Goal: Task Accomplishment & Management: Manage account settings

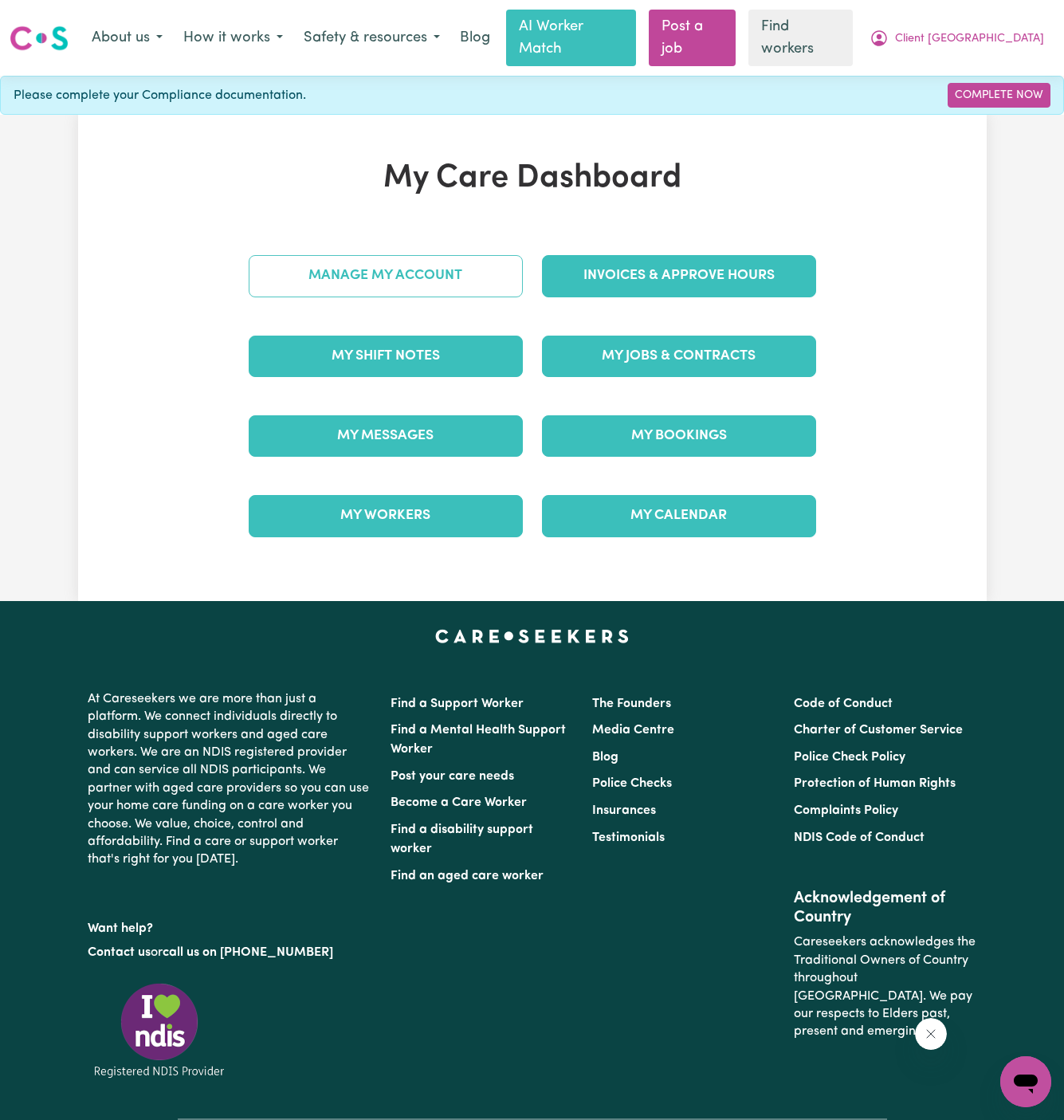
click at [360, 255] on link "Manage My Account" at bounding box center [385, 276] width 274 height 41
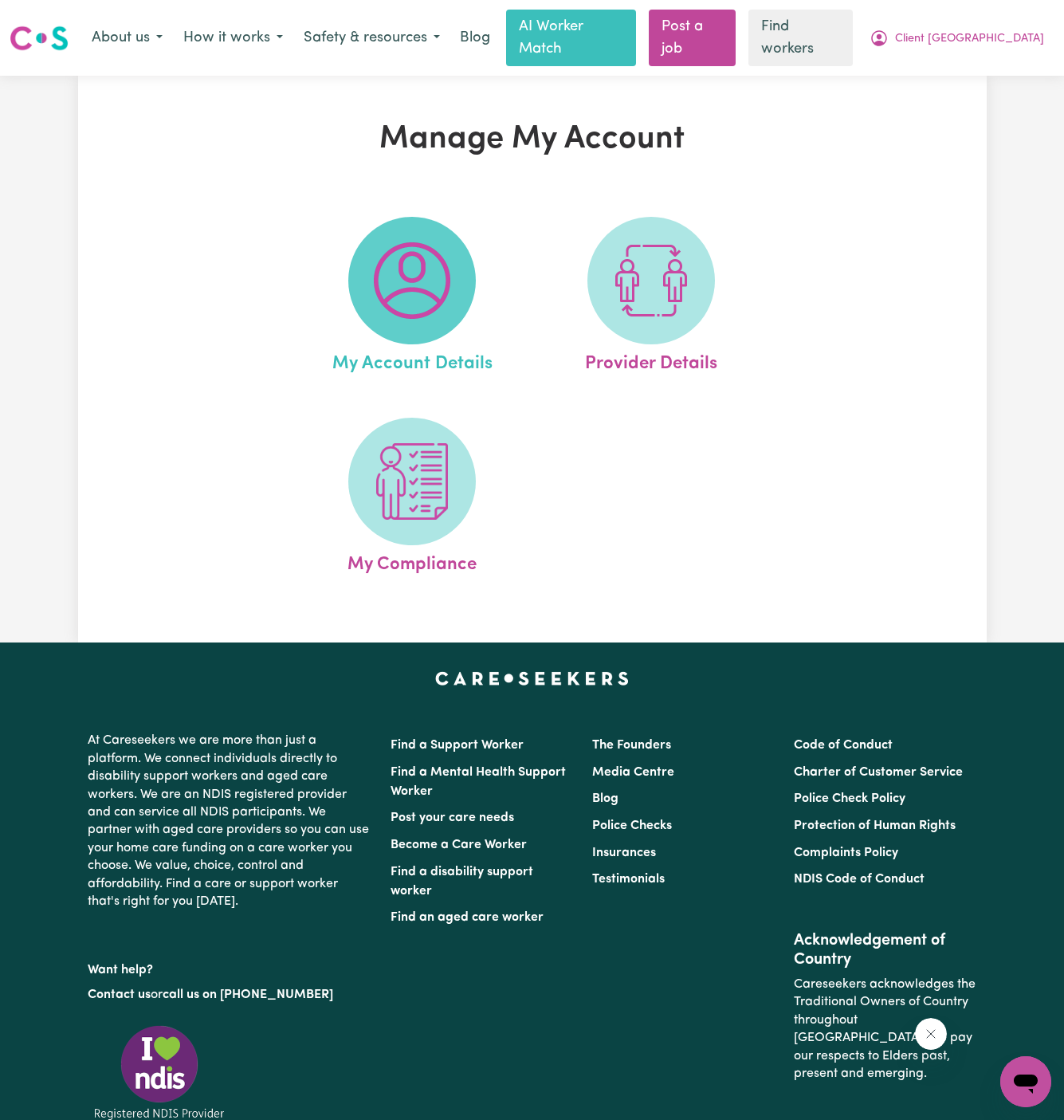
click at [392, 302] on span at bounding box center [412, 281] width 127 height 127
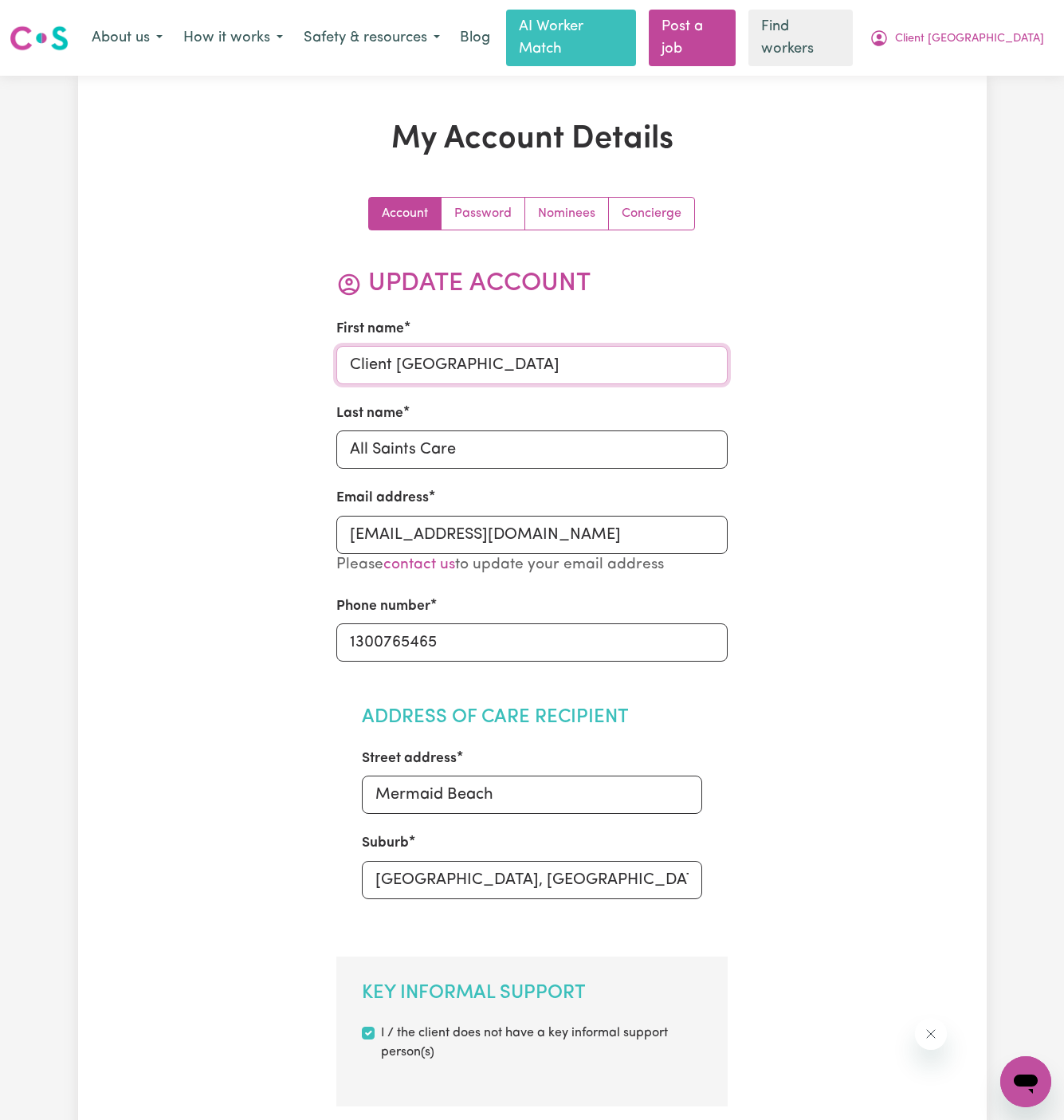
click at [466, 361] on input "Client [GEOGRAPHIC_DATA]" at bounding box center [532, 365] width 391 height 38
paste input "[EMAIL_ADDRESS][DOMAIN_NAME]"
click at [464, 361] on input "[EMAIL_ADDRESS][DOMAIN_NAME]" at bounding box center [532, 365] width 391 height 38
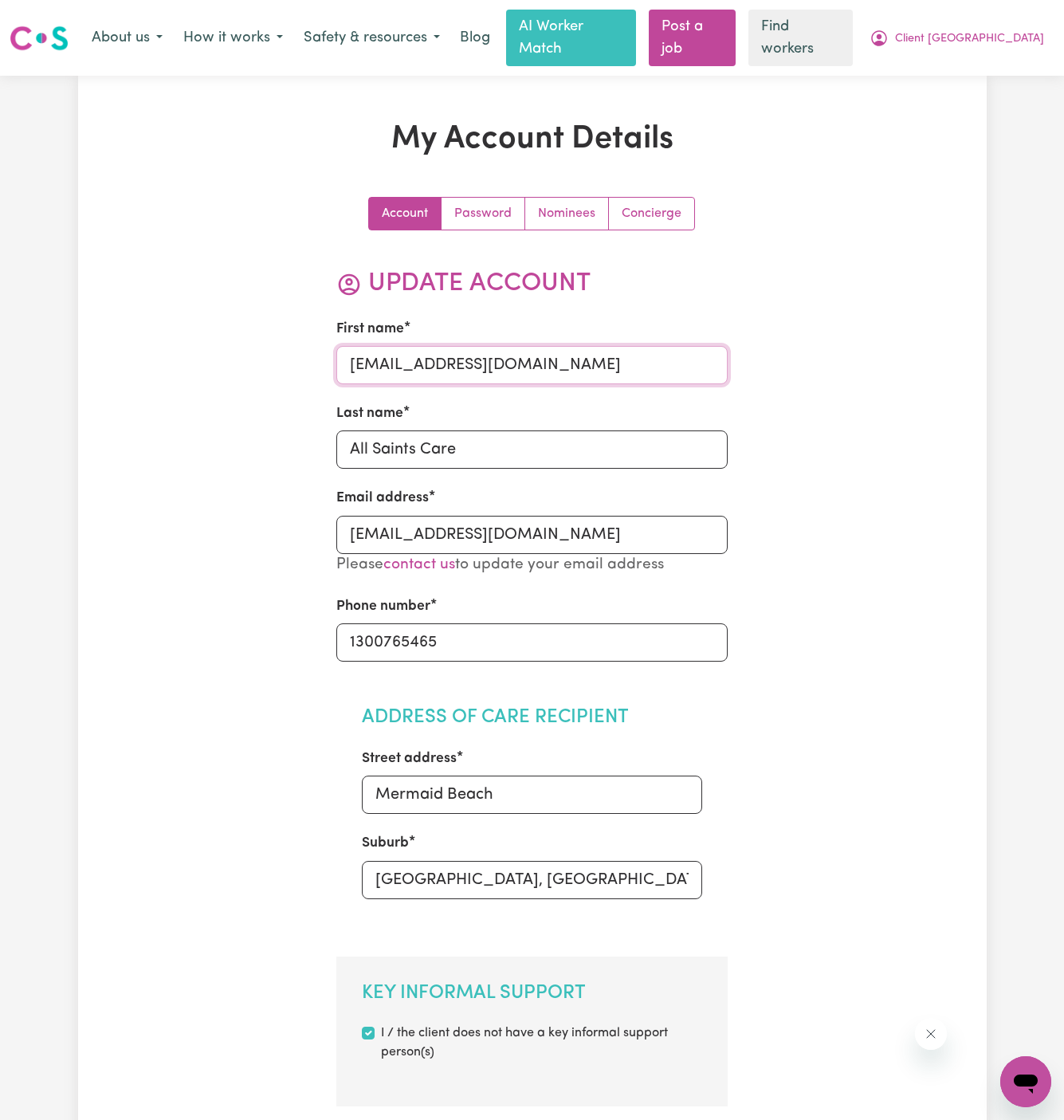
drag, startPoint x: 407, startPoint y: 343, endPoint x: 940, endPoint y: 339, distance: 533.0
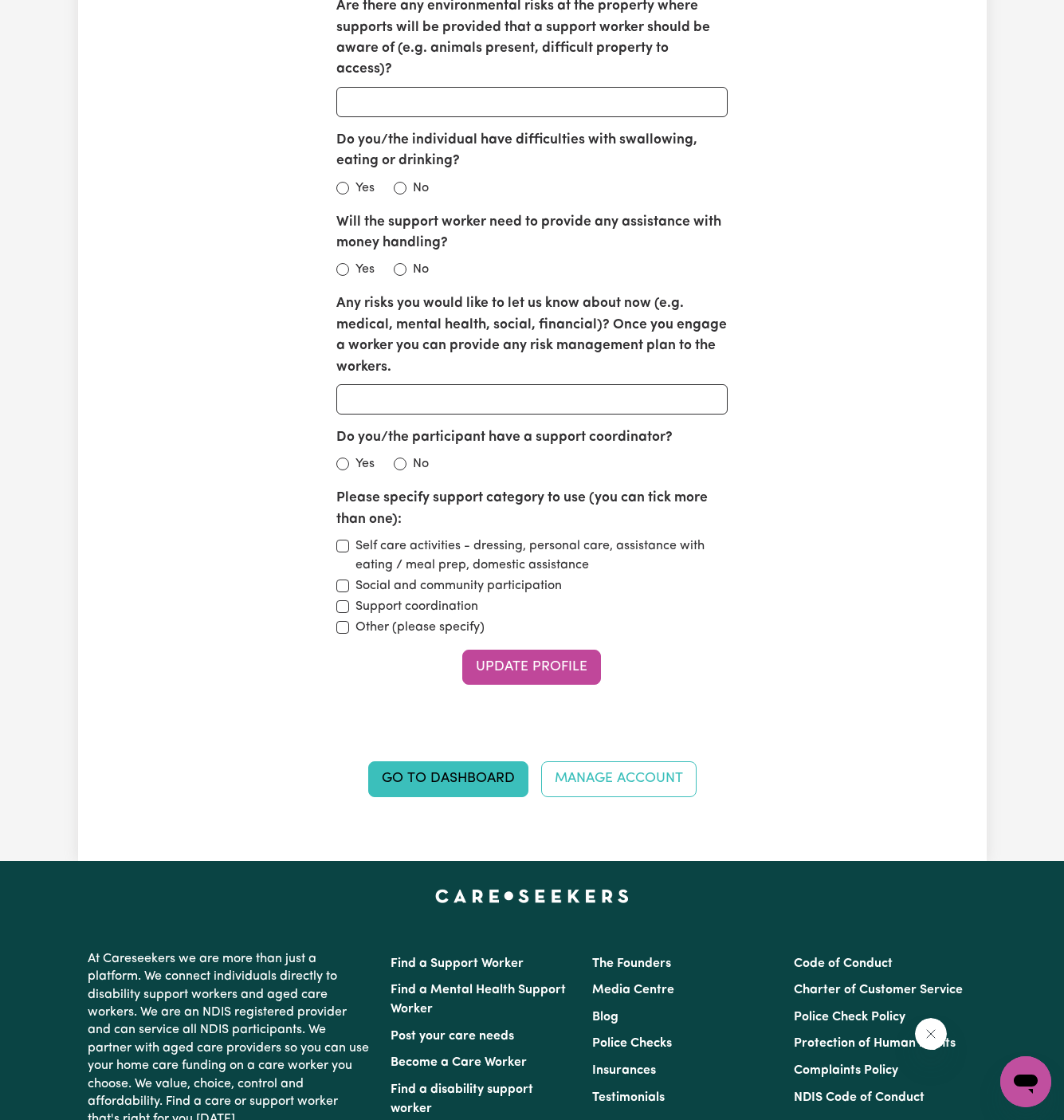
scroll to position [1916, 0]
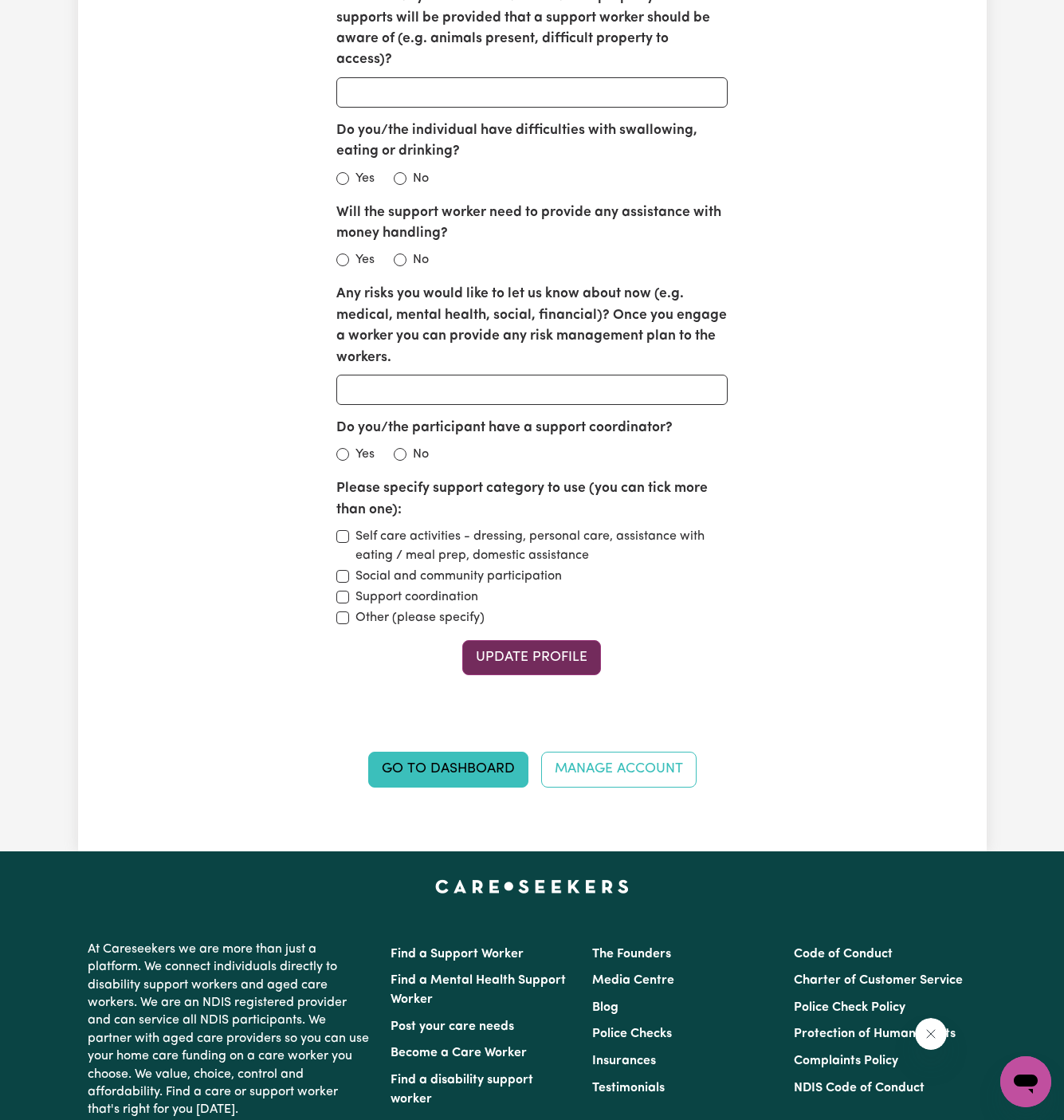
type input "[PERSON_NAME]"
click at [545, 641] on button "Update Profile" at bounding box center [532, 658] width 139 height 35
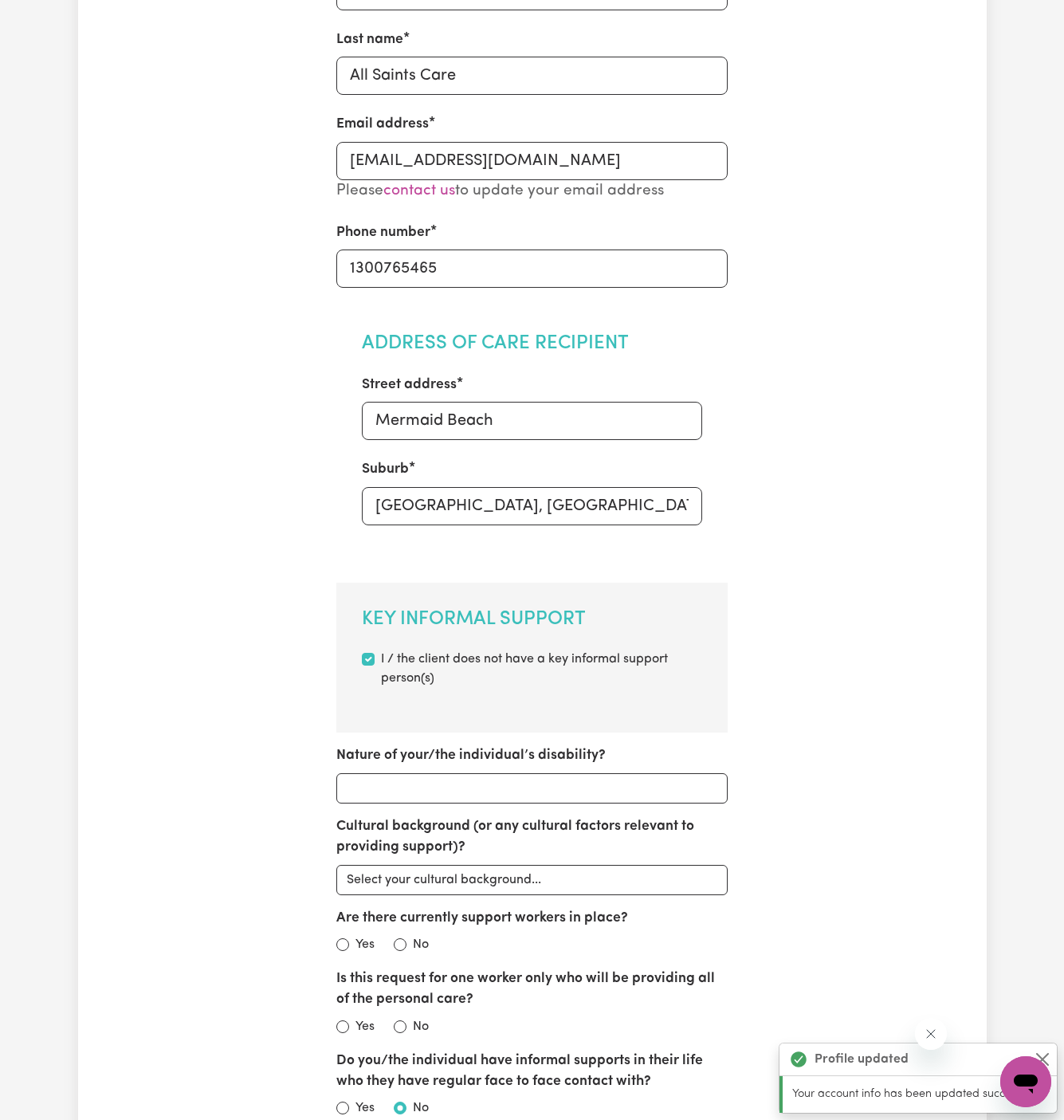
scroll to position [354, 0]
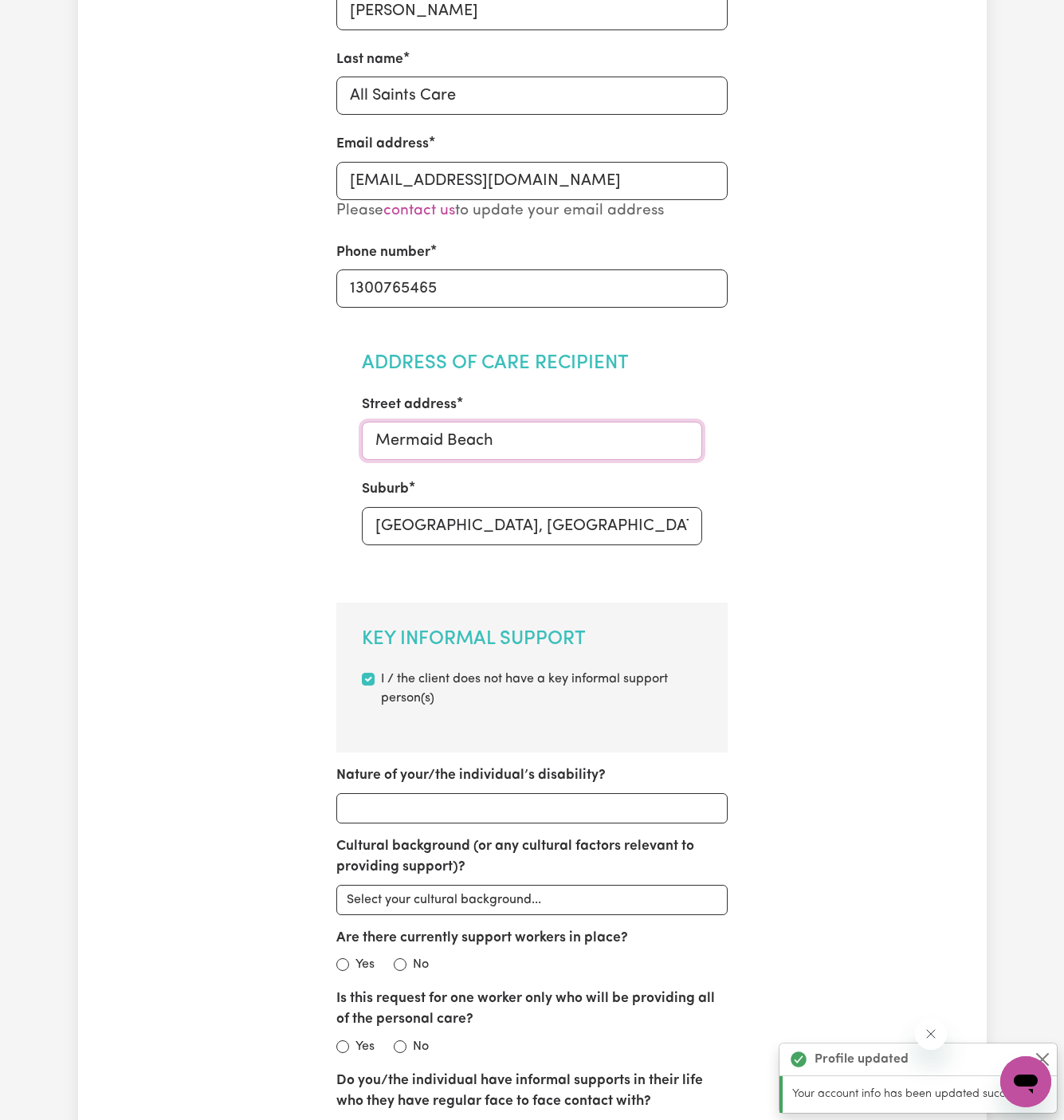
click at [600, 422] on input "Mermaid Beach" at bounding box center [532, 440] width 340 height 38
click at [441, 422] on input "Mermaid Beach" at bounding box center [532, 440] width 340 height 38
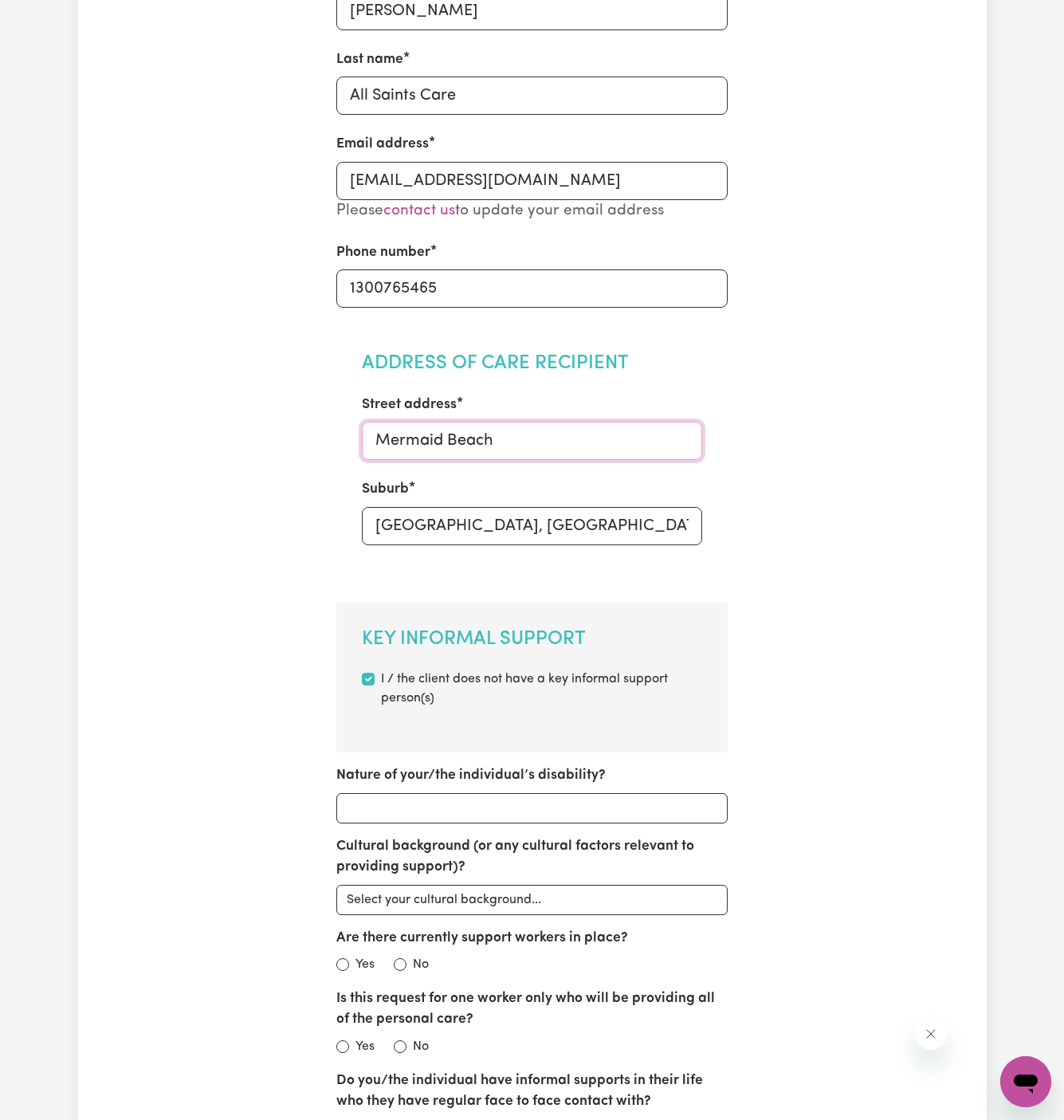
click at [441, 422] on input "Mermaid Beach" at bounding box center [532, 440] width 340 height 38
paste input "[STREET_ADDRESS]"
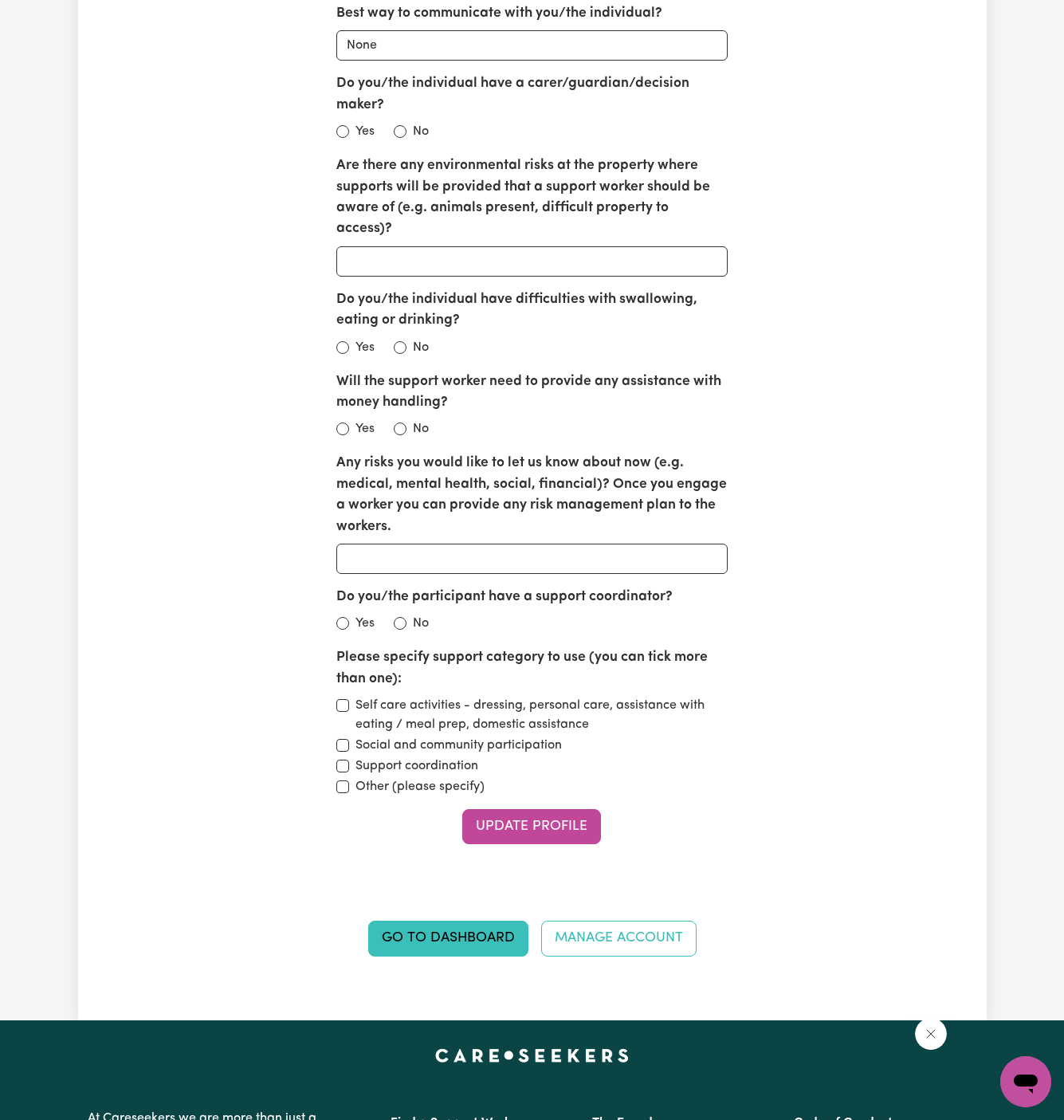
scroll to position [1794, 0]
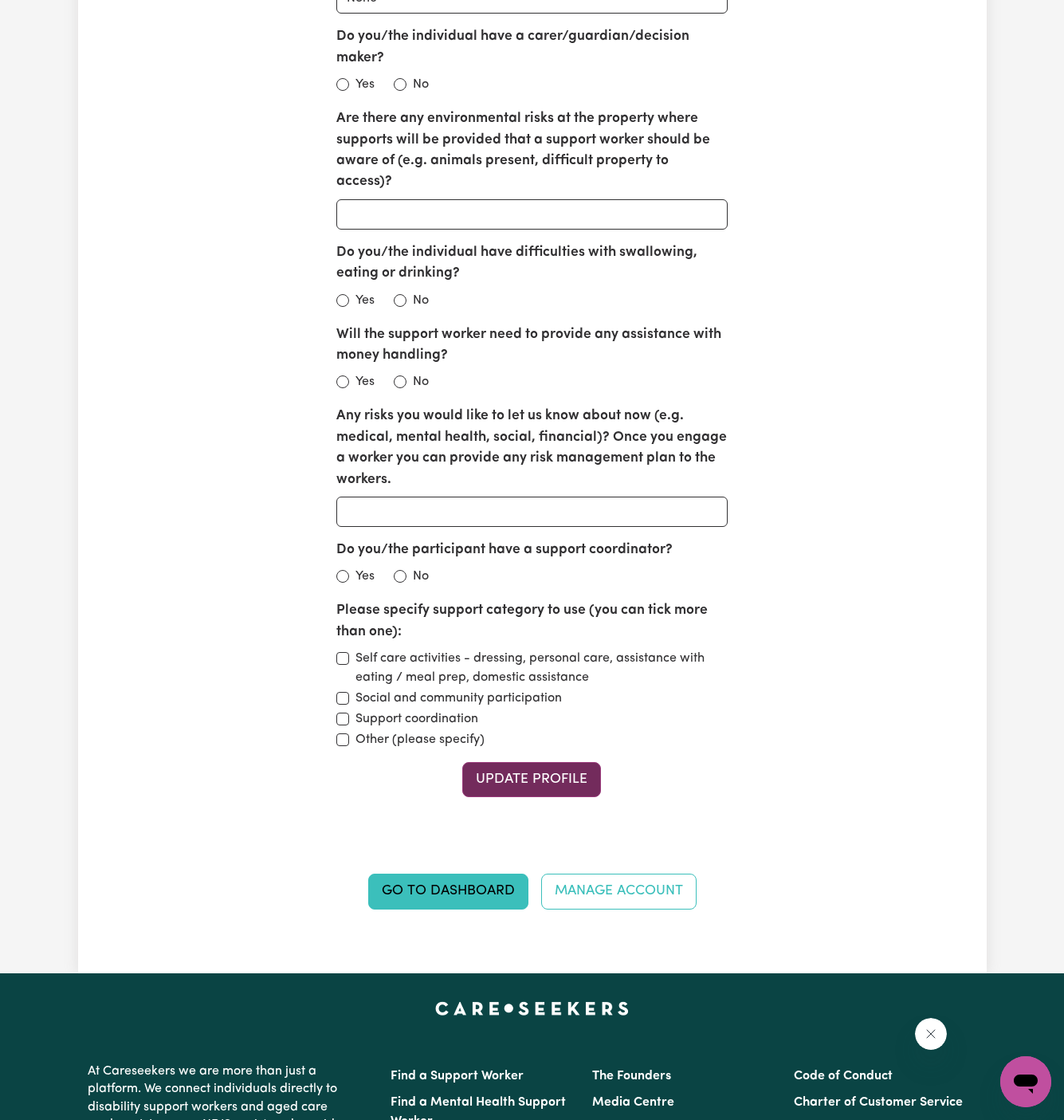
type input "[STREET_ADDRESS]"
click at [541, 762] on button "Update Profile" at bounding box center [532, 780] width 139 height 35
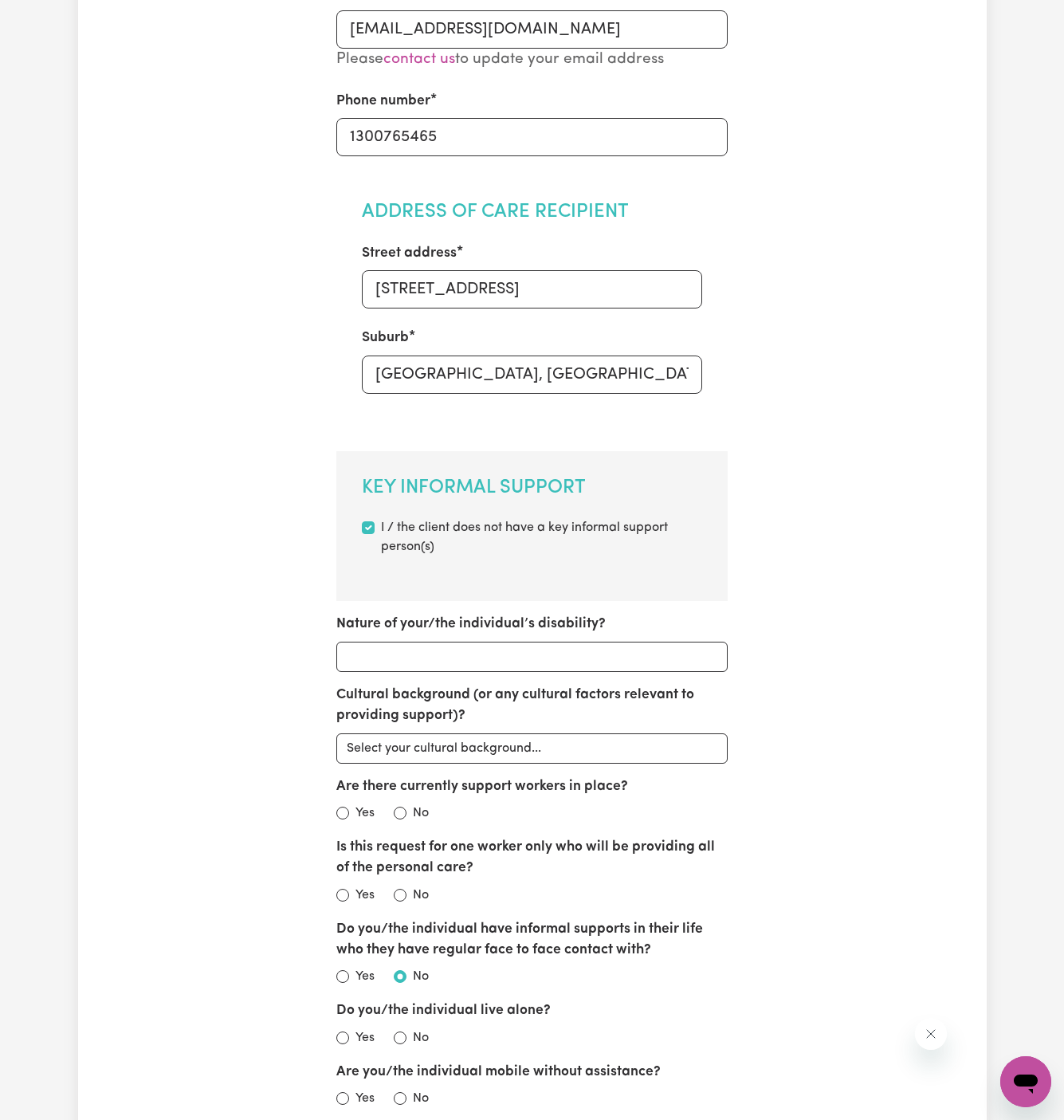
scroll to position [0, 0]
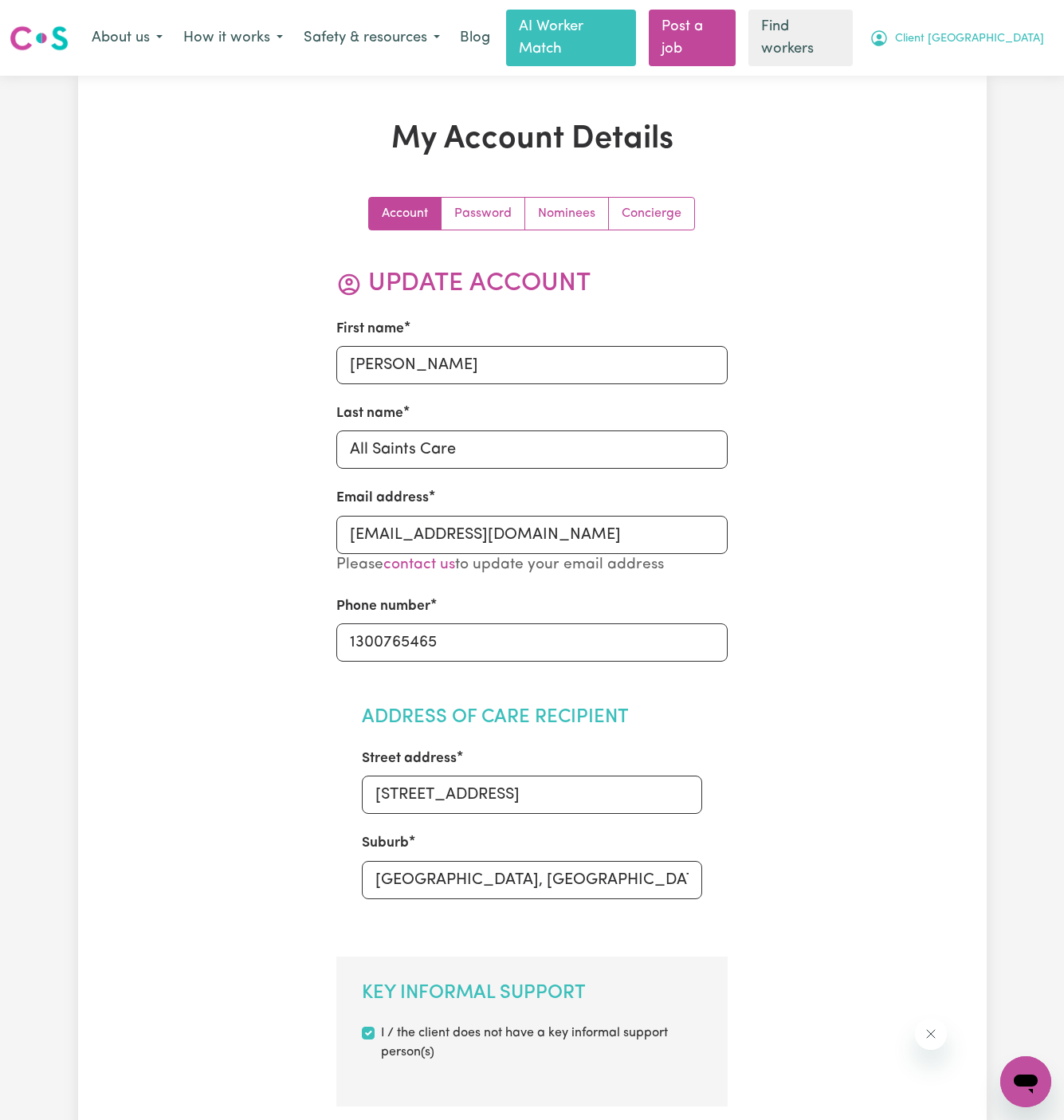
click at [988, 22] on button "Client [GEOGRAPHIC_DATA]" at bounding box center [957, 38] width 196 height 33
click at [988, 97] on link "Logout" at bounding box center [991, 102] width 126 height 30
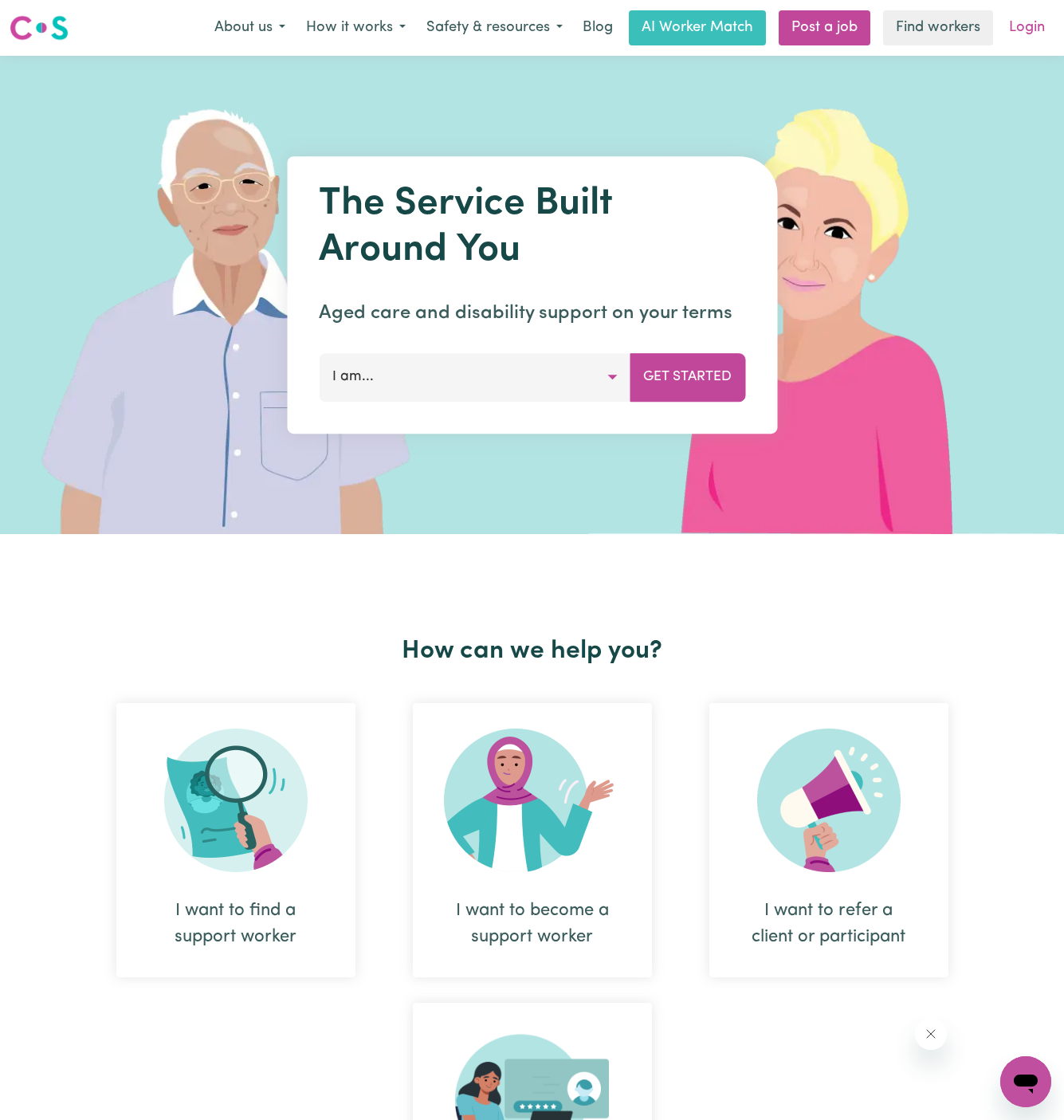
click at [1034, 21] on link "Login" at bounding box center [1027, 28] width 55 height 35
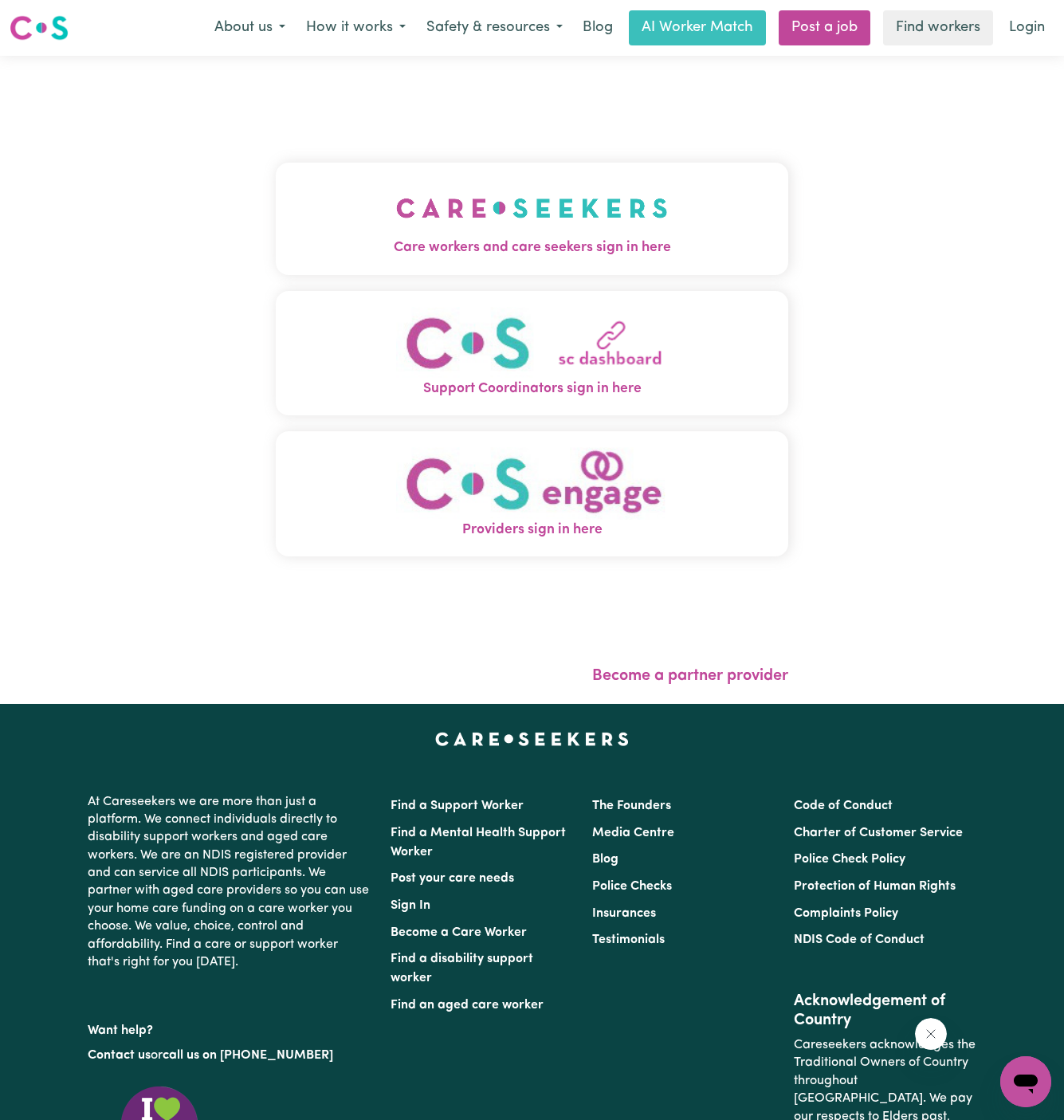
click at [503, 191] on img "Care workers and care seekers sign in here" at bounding box center [532, 208] width 272 height 59
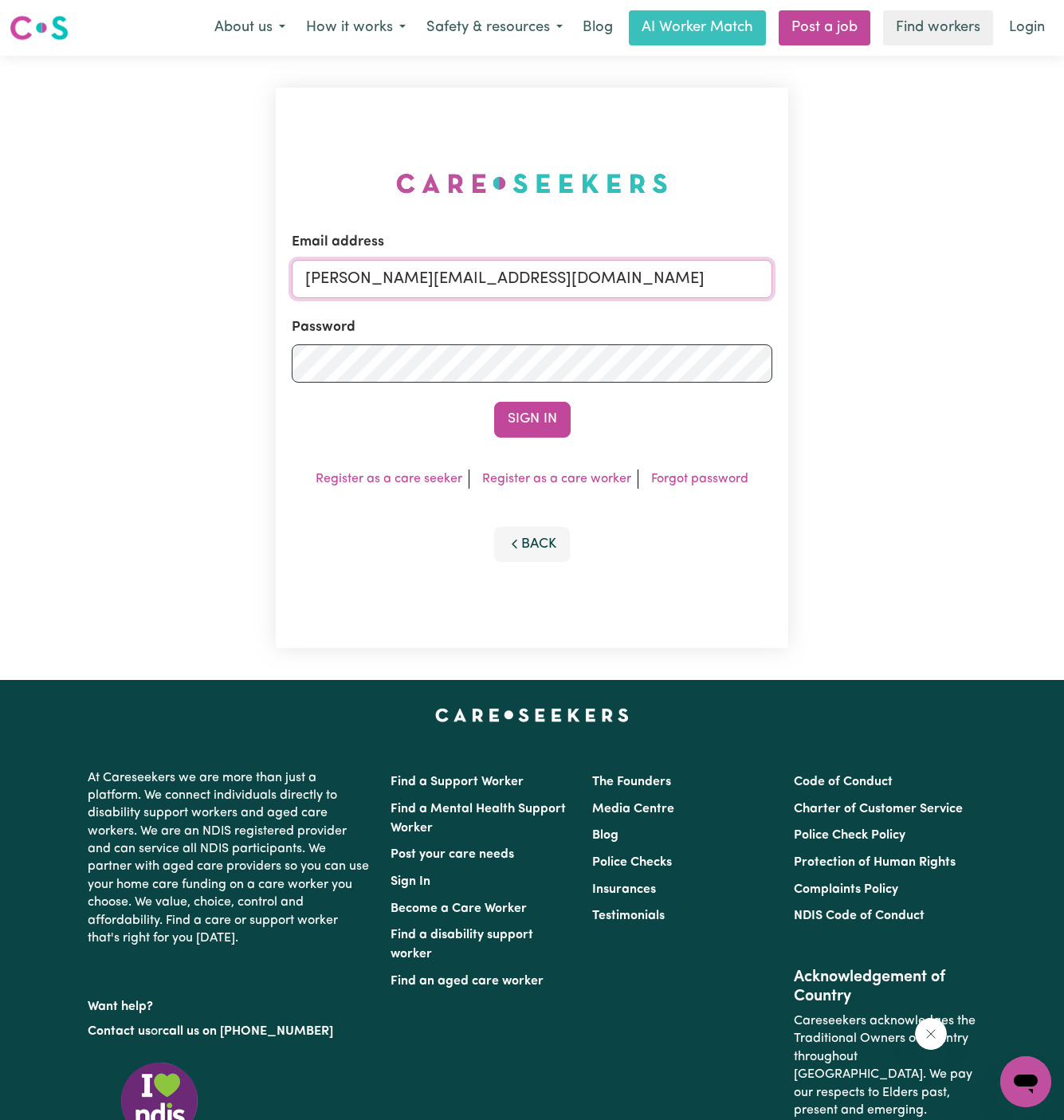
click at [524, 272] on input "[PERSON_NAME][EMAIL_ADDRESS][DOMAIN_NAME]" at bounding box center [532, 279] width 481 height 38
drag, startPoint x: 382, startPoint y: 266, endPoint x: 884, endPoint y: 382, distance: 515.2
click at [884, 382] on div "Email address [EMAIL_ADDRESS][DOMAIN_NAME] Password Sign In Register as a care …" at bounding box center [532, 368] width 1064 height 624
click at [464, 271] on input "[EMAIL_ADDRESS][DOMAIN_NAME]" at bounding box center [532, 279] width 481 height 38
drag, startPoint x: 386, startPoint y: 279, endPoint x: 994, endPoint y: 307, distance: 608.6
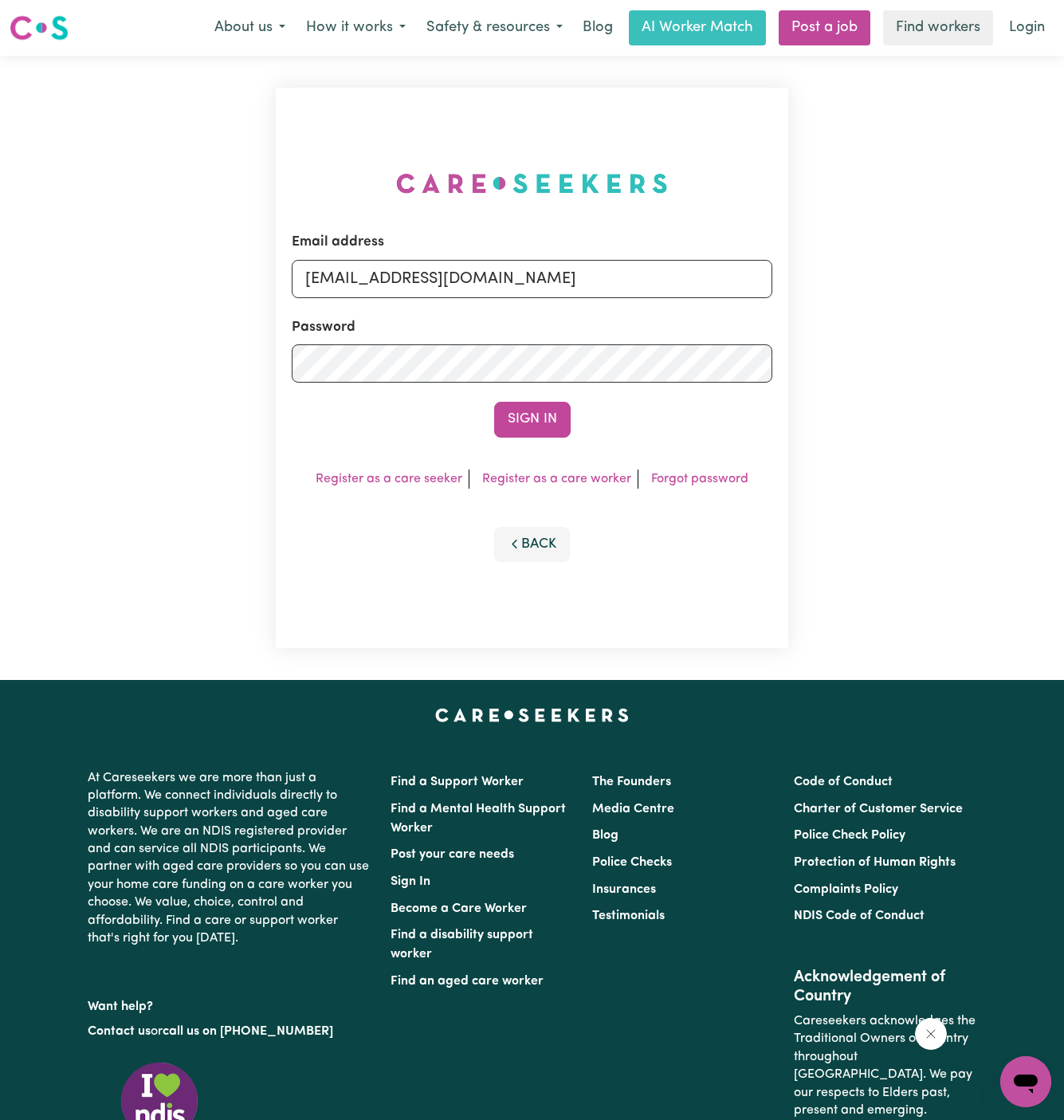
click at [994, 307] on div "Email address [EMAIL_ADDRESS][DOMAIN_NAME] Password Sign In Register as a care …" at bounding box center [532, 368] width 1064 height 624
type input "[EMAIL_ADDRESS][DOMAIN_NAME]"
click at [494, 402] on button "Sign In" at bounding box center [532, 420] width 76 height 35
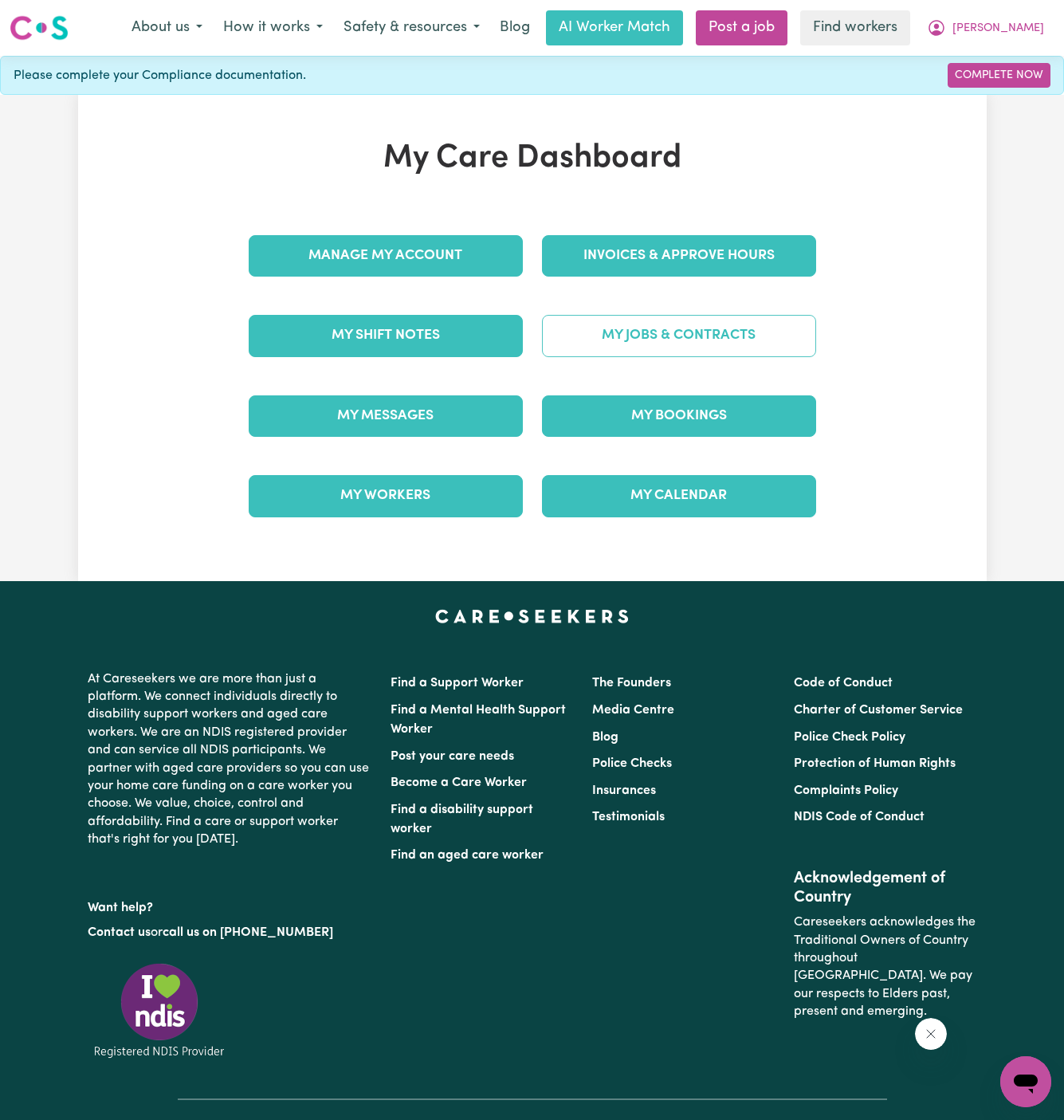
click at [707, 338] on link "My Jobs & Contracts" at bounding box center [679, 336] width 274 height 41
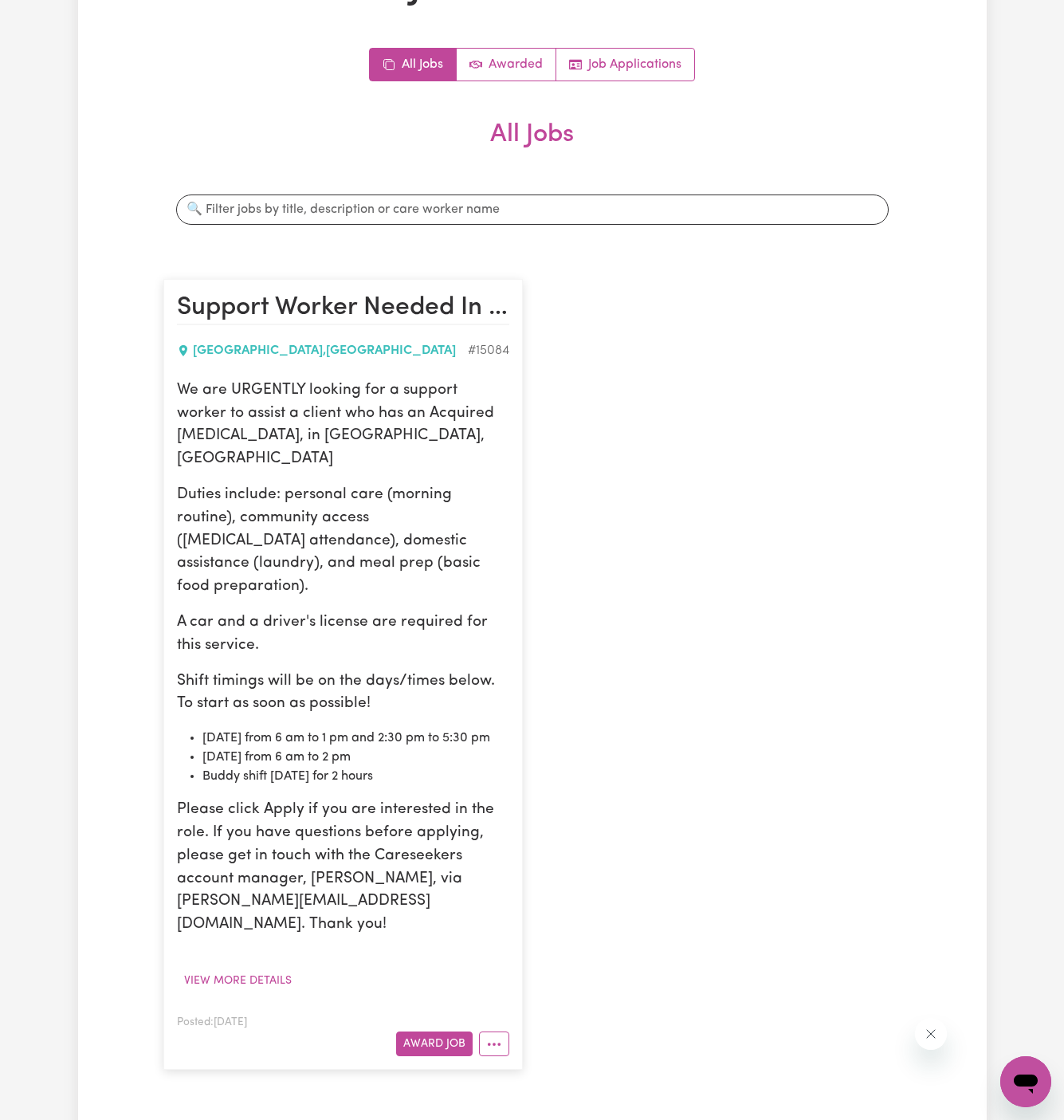
scroll to position [190, 0]
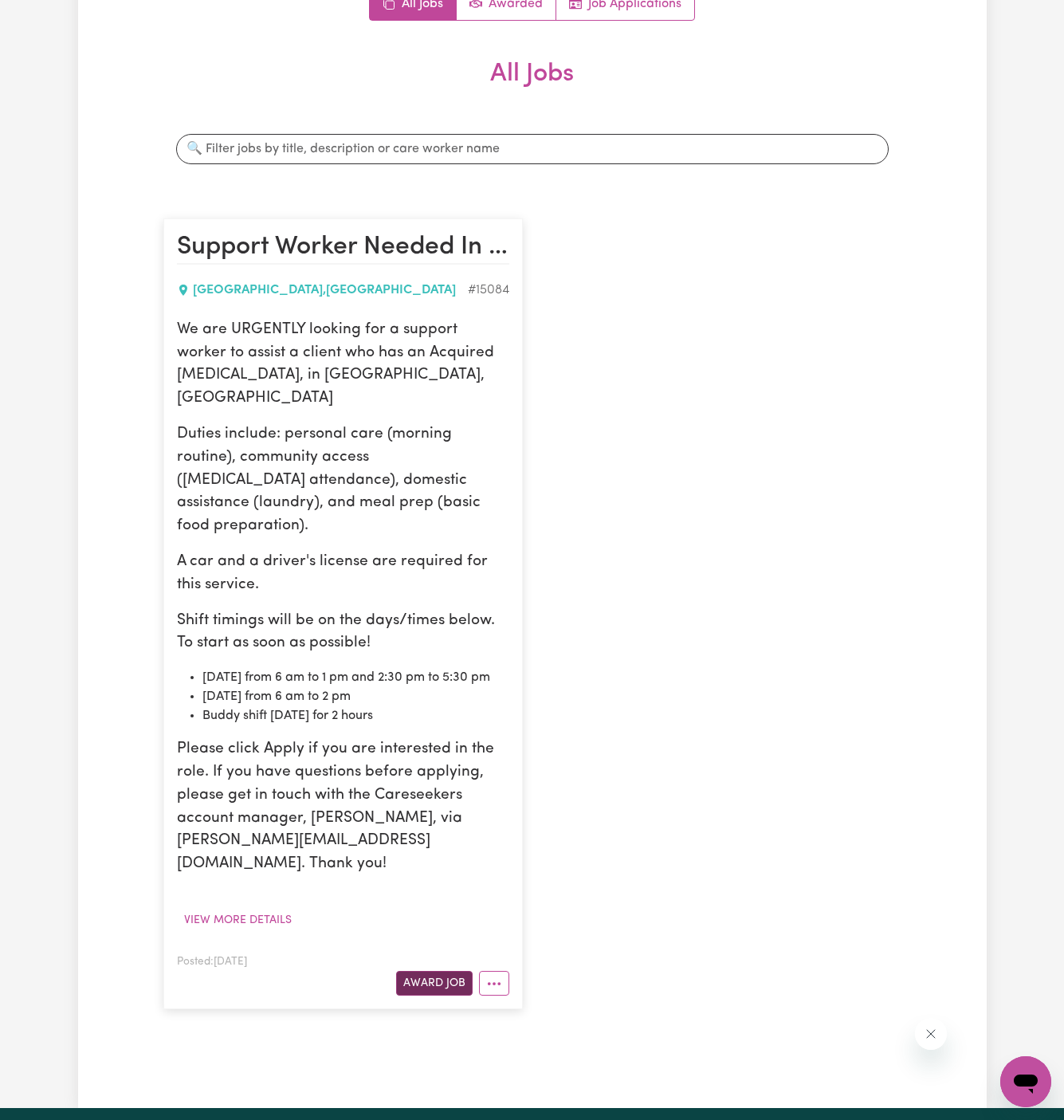
click at [455, 971] on button "Award Job" at bounding box center [434, 983] width 76 height 24
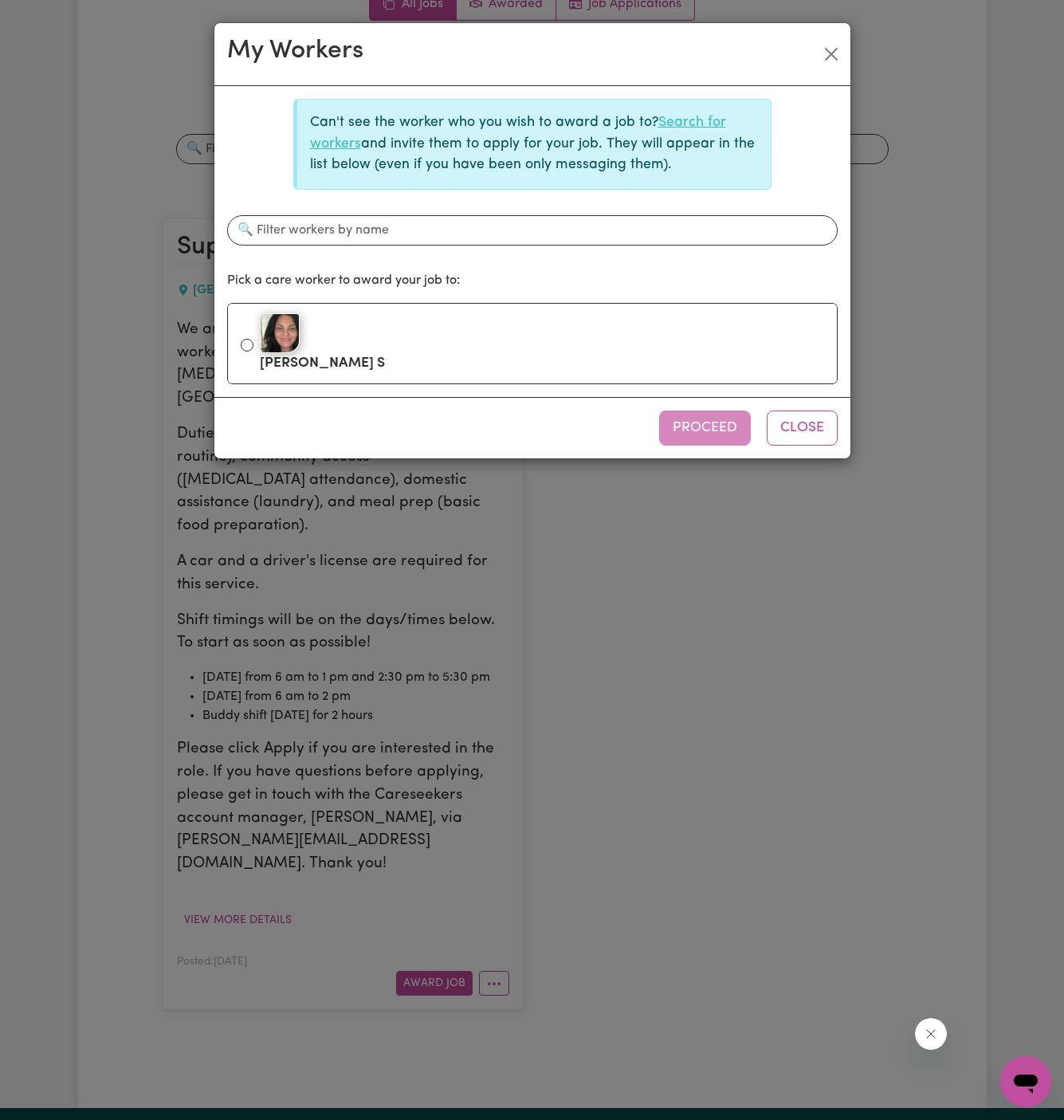
click at [675, 125] on link "Search for workers" at bounding box center [518, 132] width 417 height 34
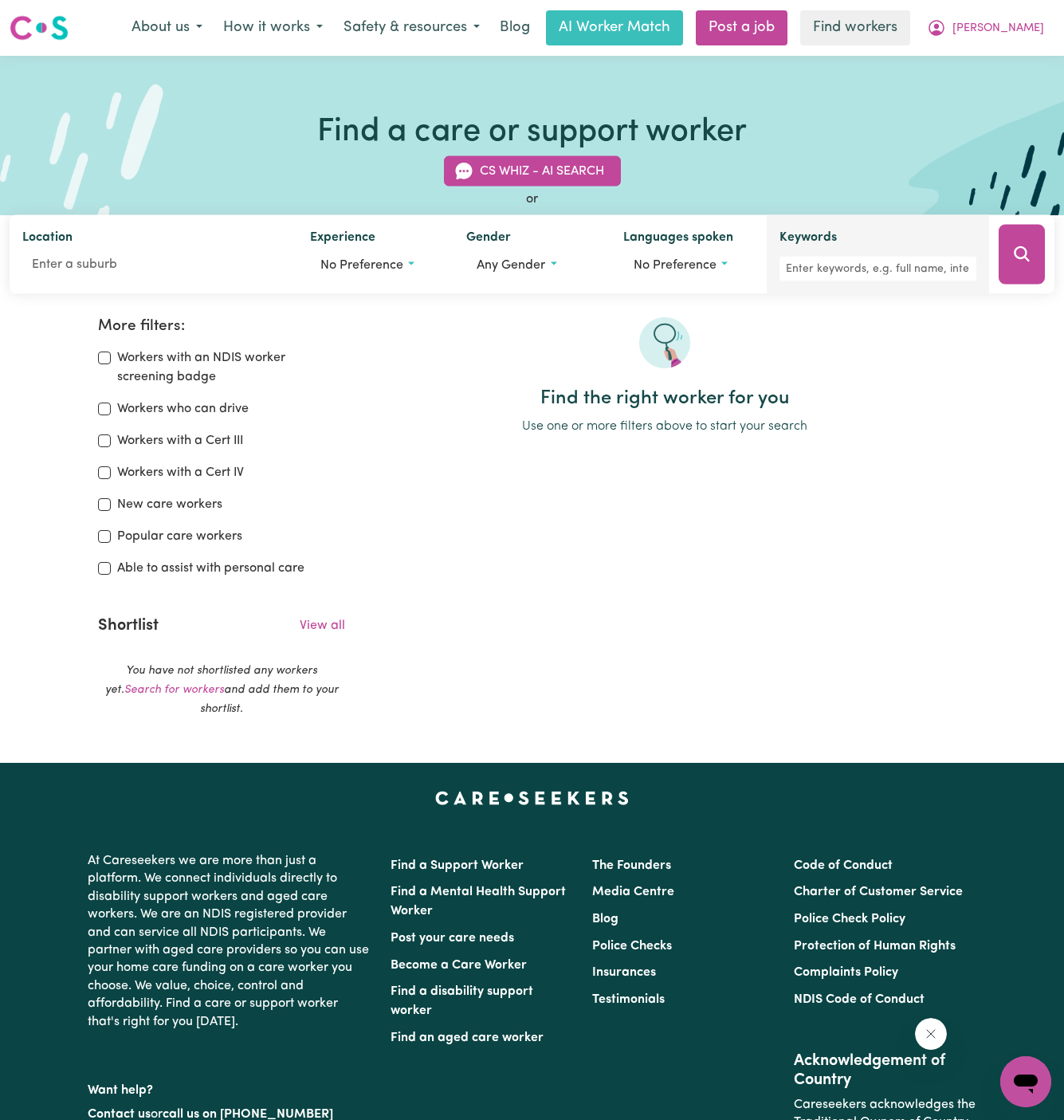
click at [866, 281] on div "Keywords" at bounding box center [877, 254] width 222 height 79
click at [878, 274] on input "Keywords" at bounding box center [877, 268] width 197 height 24
click at [894, 261] on input "lklibeth" at bounding box center [877, 268] width 197 height 24
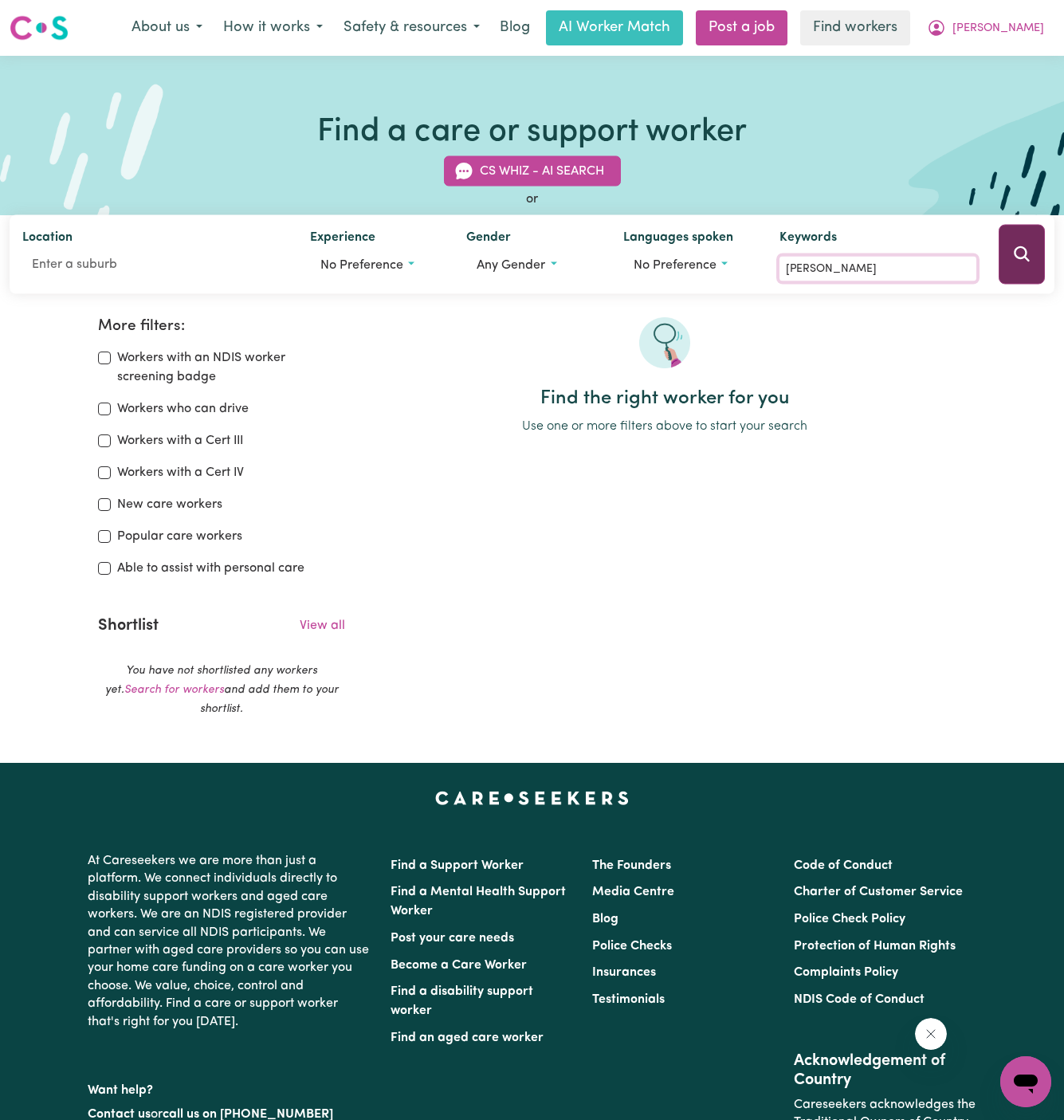
type input "[PERSON_NAME]"
click at [1009, 261] on button "Search" at bounding box center [1021, 254] width 46 height 60
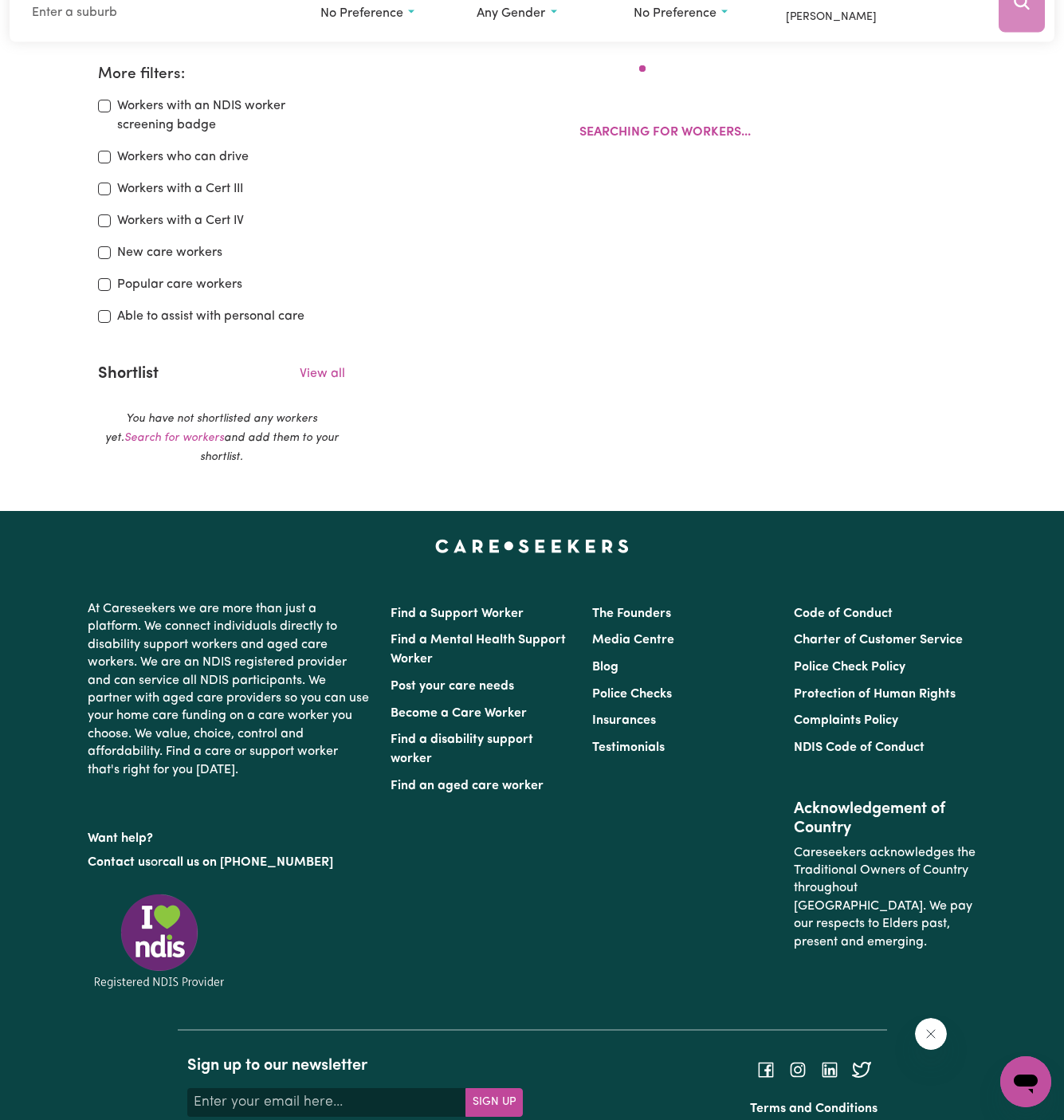
scroll to position [265, 0]
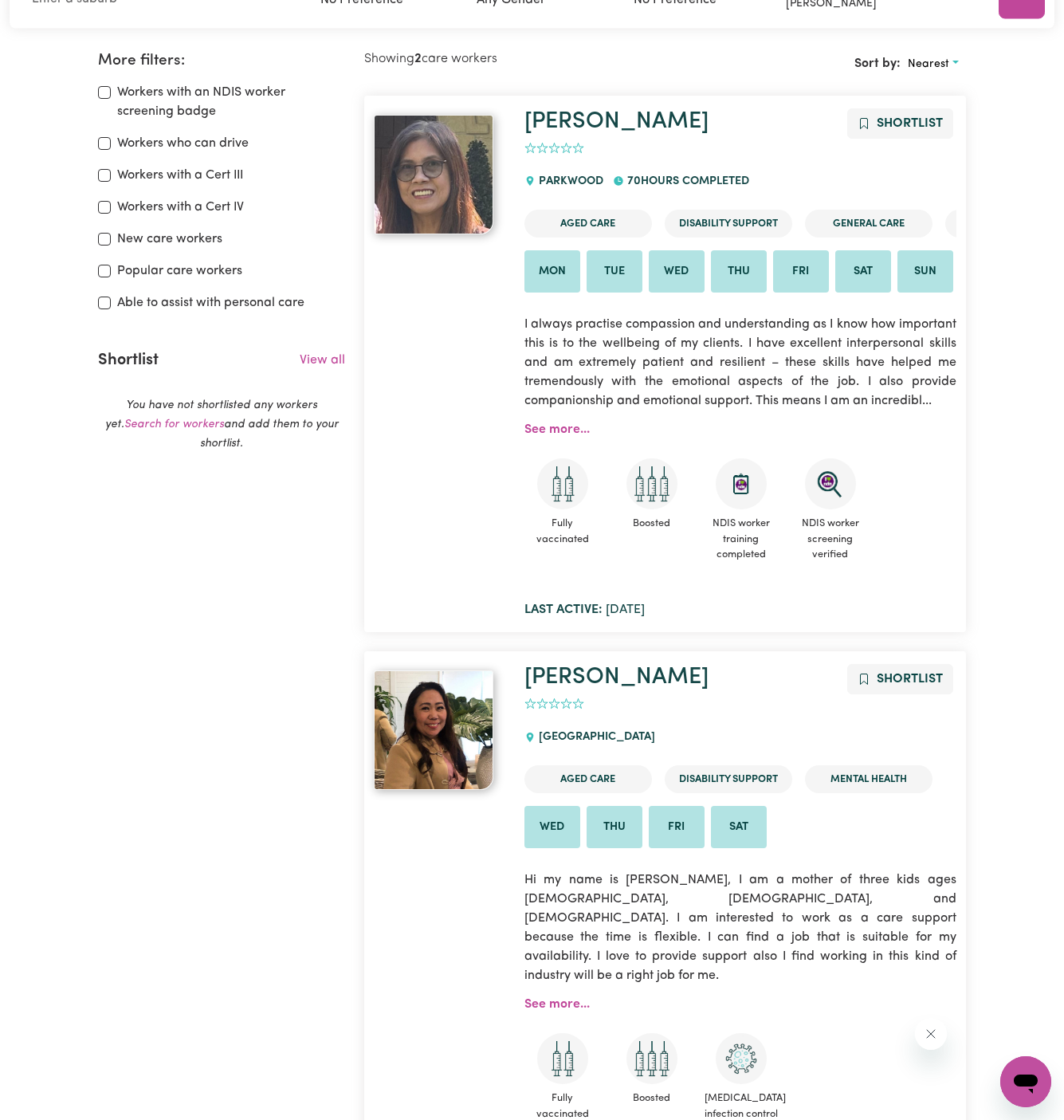
click at [556, 417] on p "I always practise compassion and understanding as I know how important this is …" at bounding box center [740, 362] width 432 height 114
click at [556, 426] on link "See more..." at bounding box center [556, 429] width 66 height 13
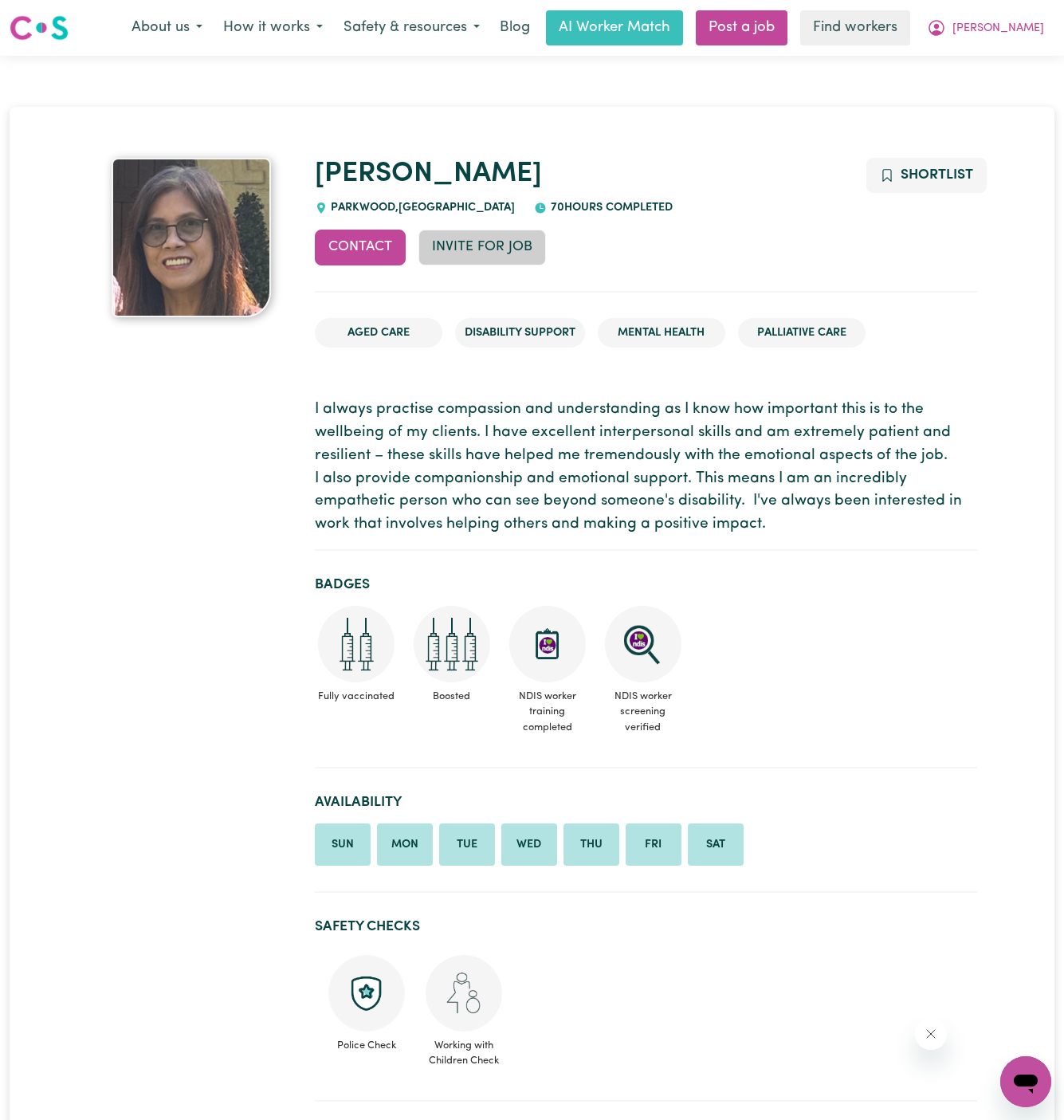
click at [482, 239] on button "Invite for Job" at bounding box center [482, 247] width 127 height 35
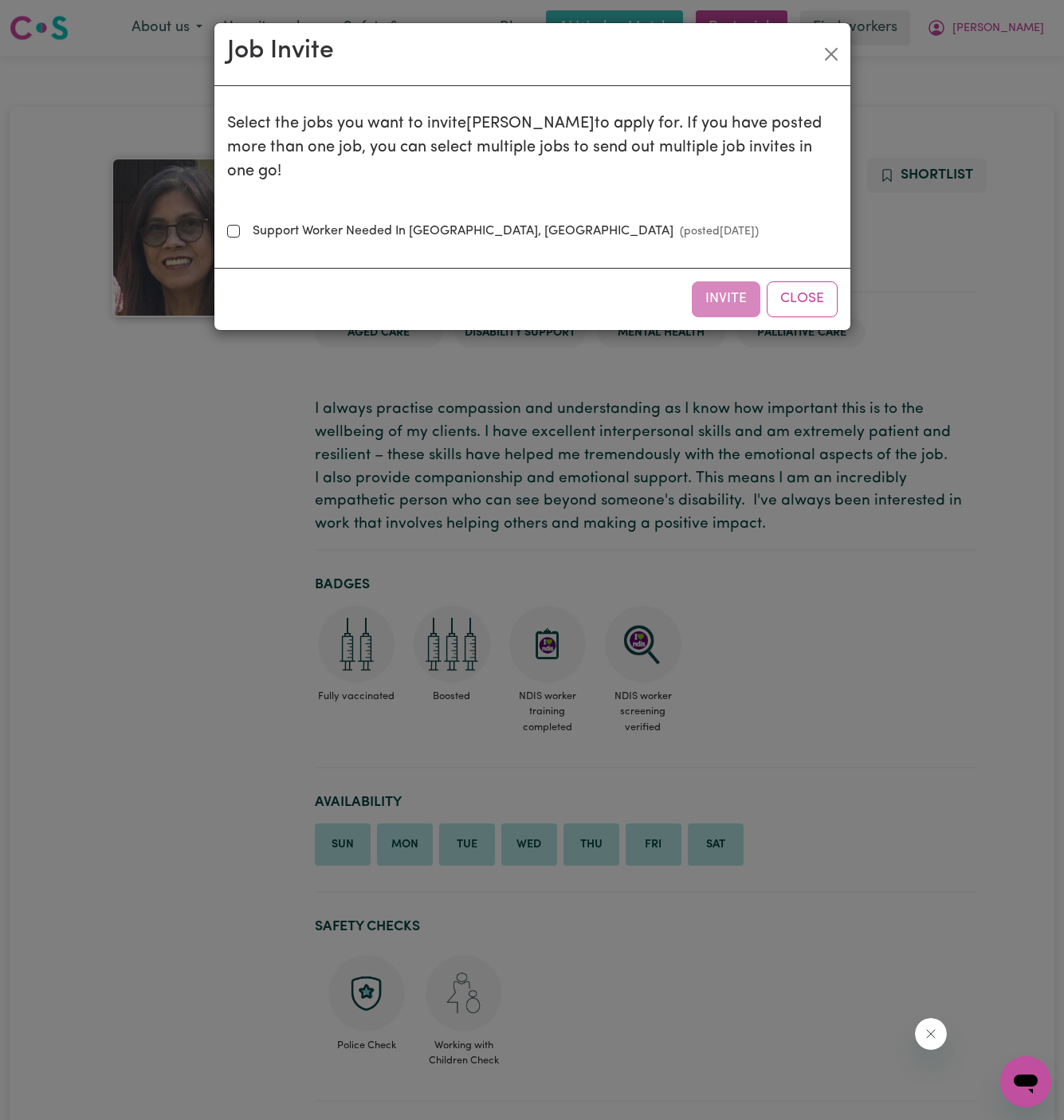
click at [501, 222] on label "Support Worker Needed In [GEOGRAPHIC_DATA], [GEOGRAPHIC_DATA] (posted [DATE] )" at bounding box center [503, 232] width 512 height 20
click at [240, 225] on input "Support Worker Needed In [GEOGRAPHIC_DATA], [GEOGRAPHIC_DATA] (posted [DATE] )" at bounding box center [233, 231] width 13 height 13
checkbox input "true"
click at [727, 282] on button "Invite" at bounding box center [727, 299] width 68 height 35
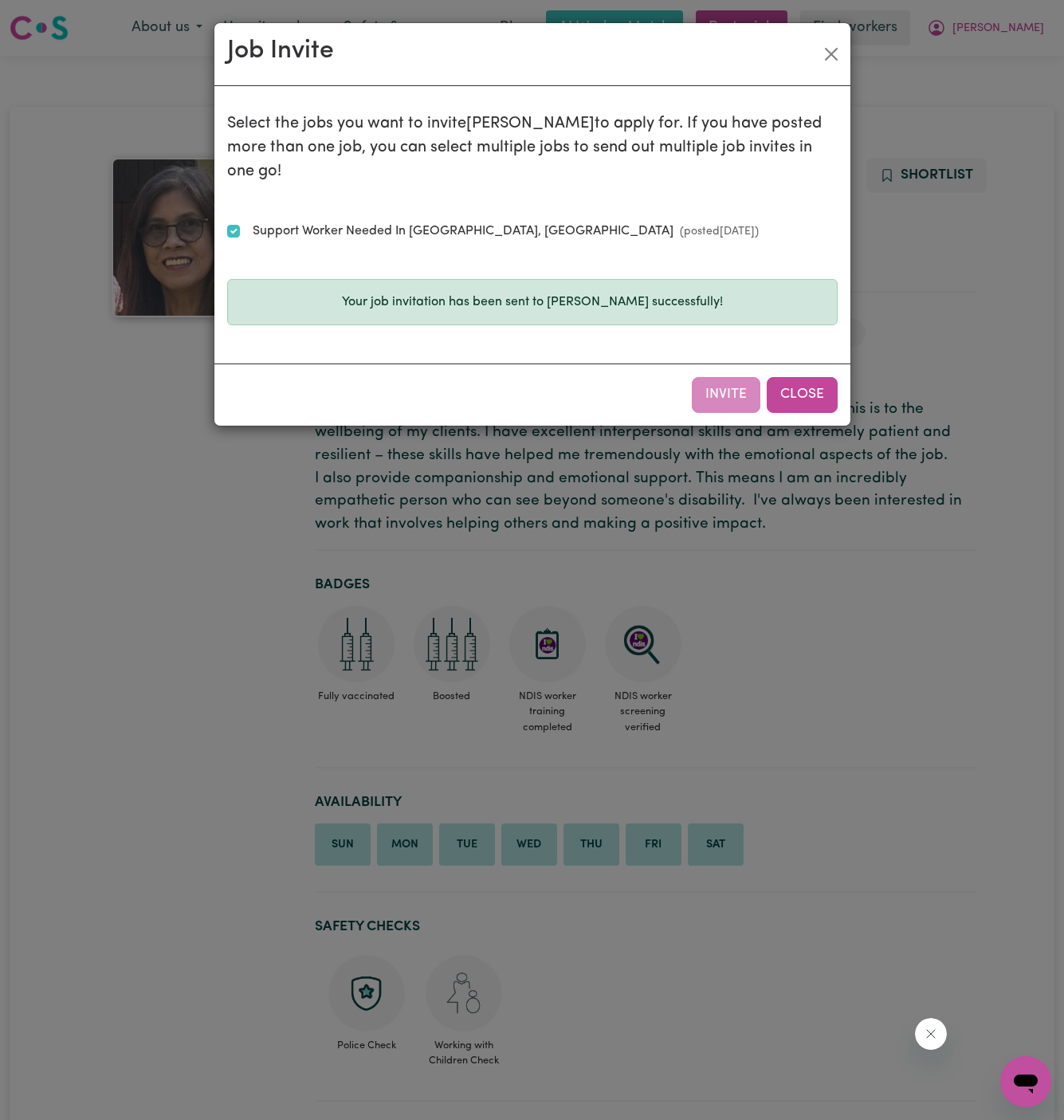
click at [792, 378] on button "Close" at bounding box center [802, 395] width 71 height 35
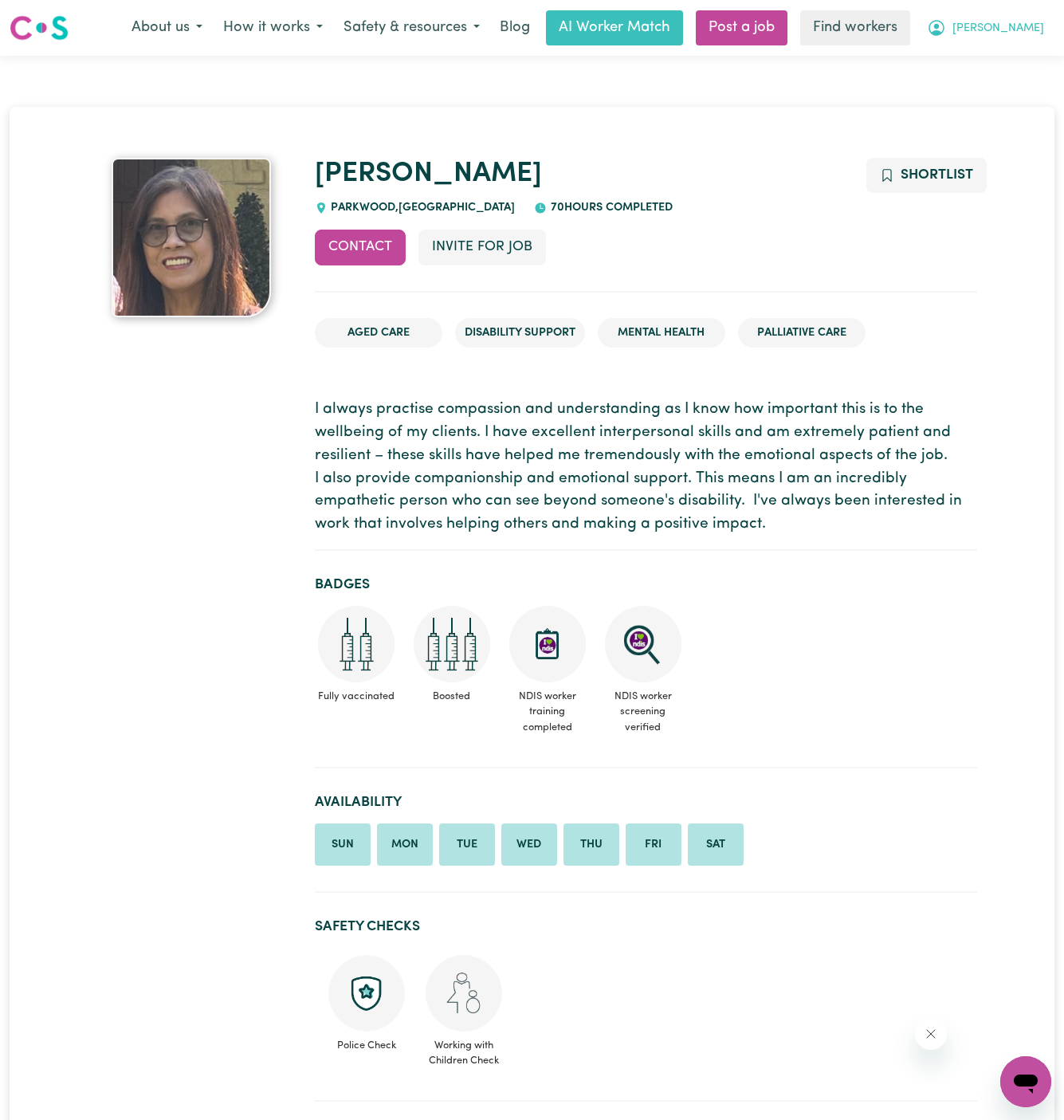
click at [1018, 26] on span "[PERSON_NAME]" at bounding box center [998, 28] width 92 height 18
click at [1016, 93] on link "Logout" at bounding box center [991, 91] width 126 height 30
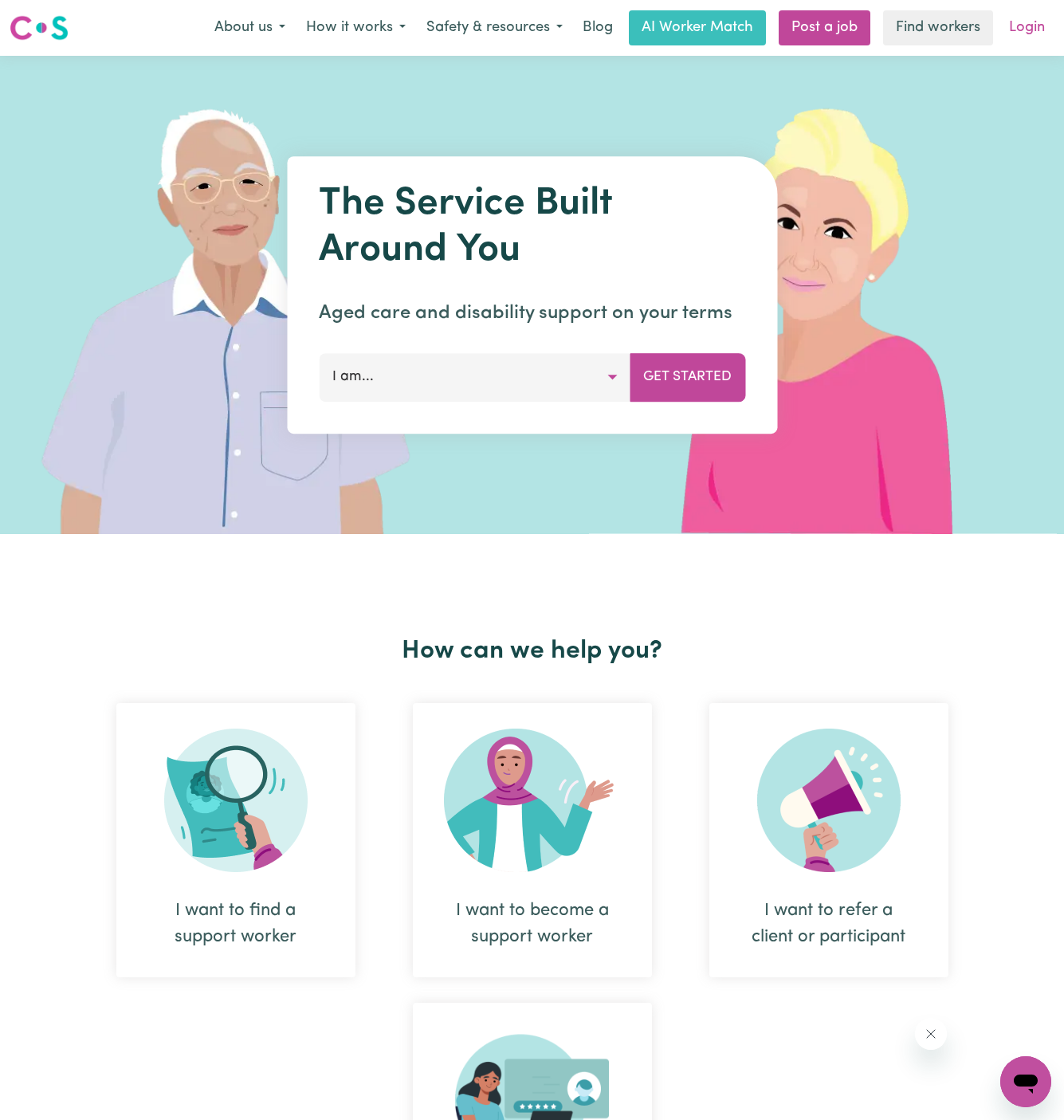
click at [1030, 22] on link "Login" at bounding box center [1027, 28] width 55 height 35
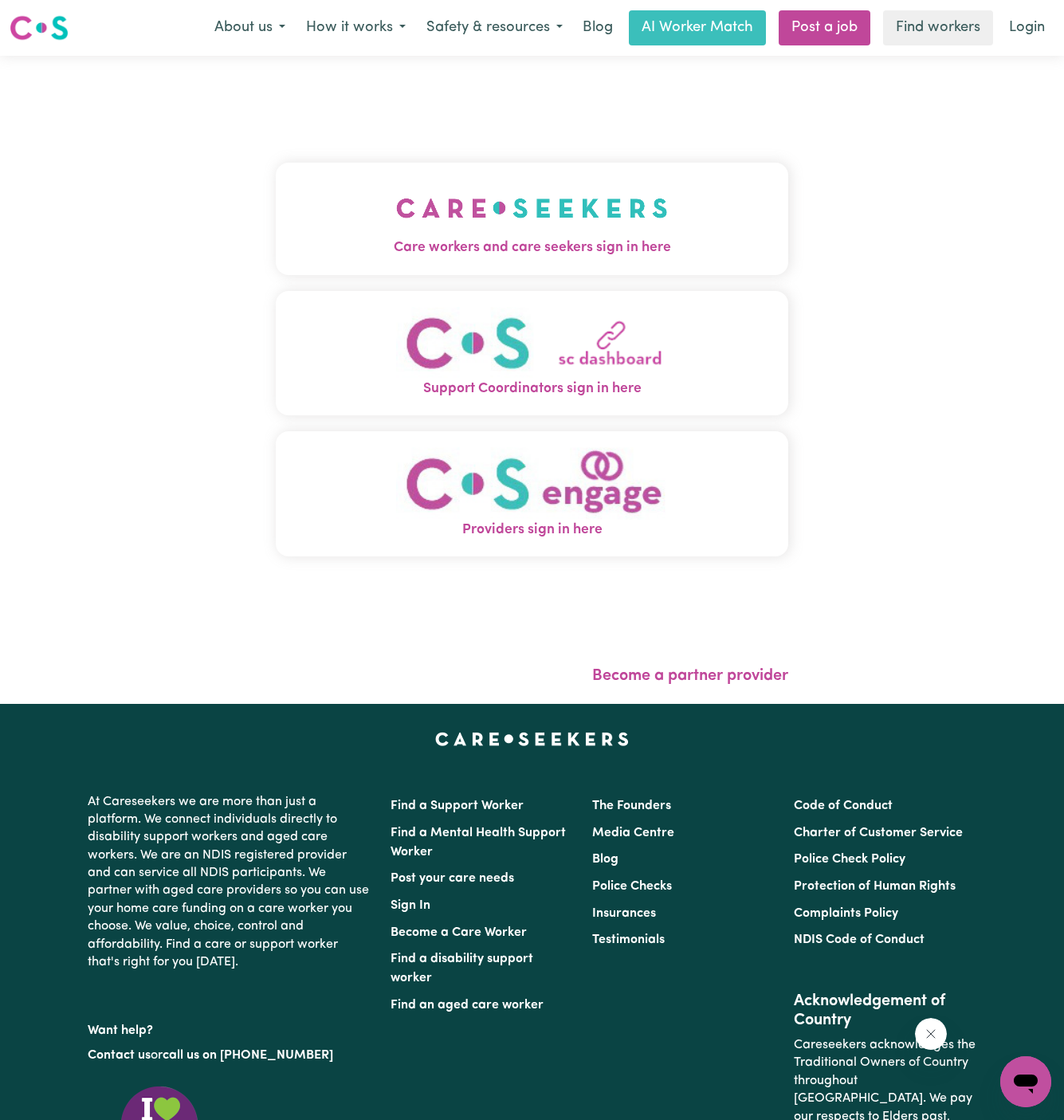
click at [426, 195] on img "Care workers and care seekers sign in here" at bounding box center [532, 208] width 272 height 59
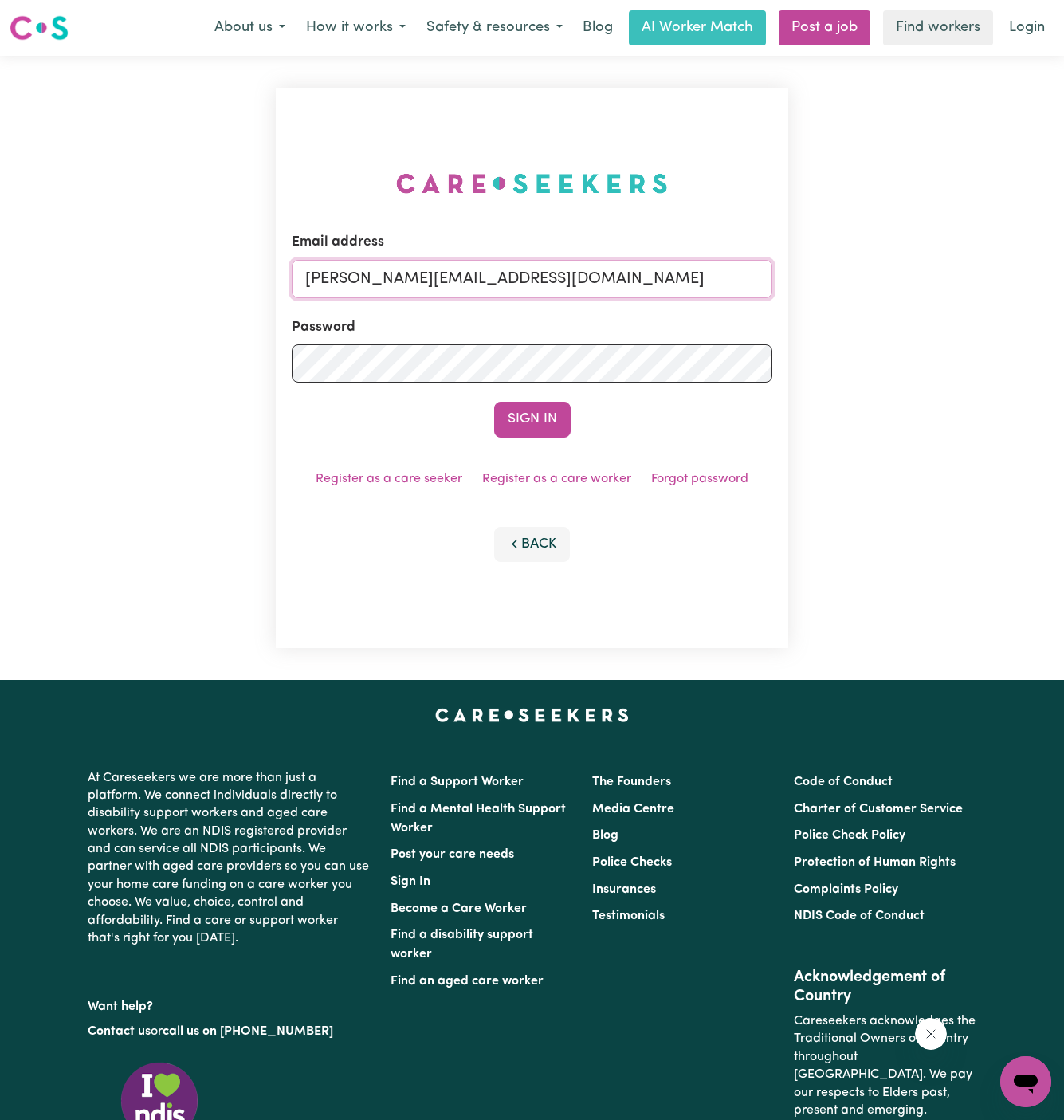
click at [587, 286] on input "[PERSON_NAME][EMAIL_ADDRESS][DOMAIN_NAME]" at bounding box center [532, 279] width 481 height 38
drag, startPoint x: 386, startPoint y: 283, endPoint x: 691, endPoint y: 295, distance: 305.2
click at [691, 295] on input "[EMAIL_ADDRESS][DOMAIN_NAME]" at bounding box center [532, 279] width 481 height 38
click at [494, 402] on button "Sign In" at bounding box center [532, 420] width 76 height 35
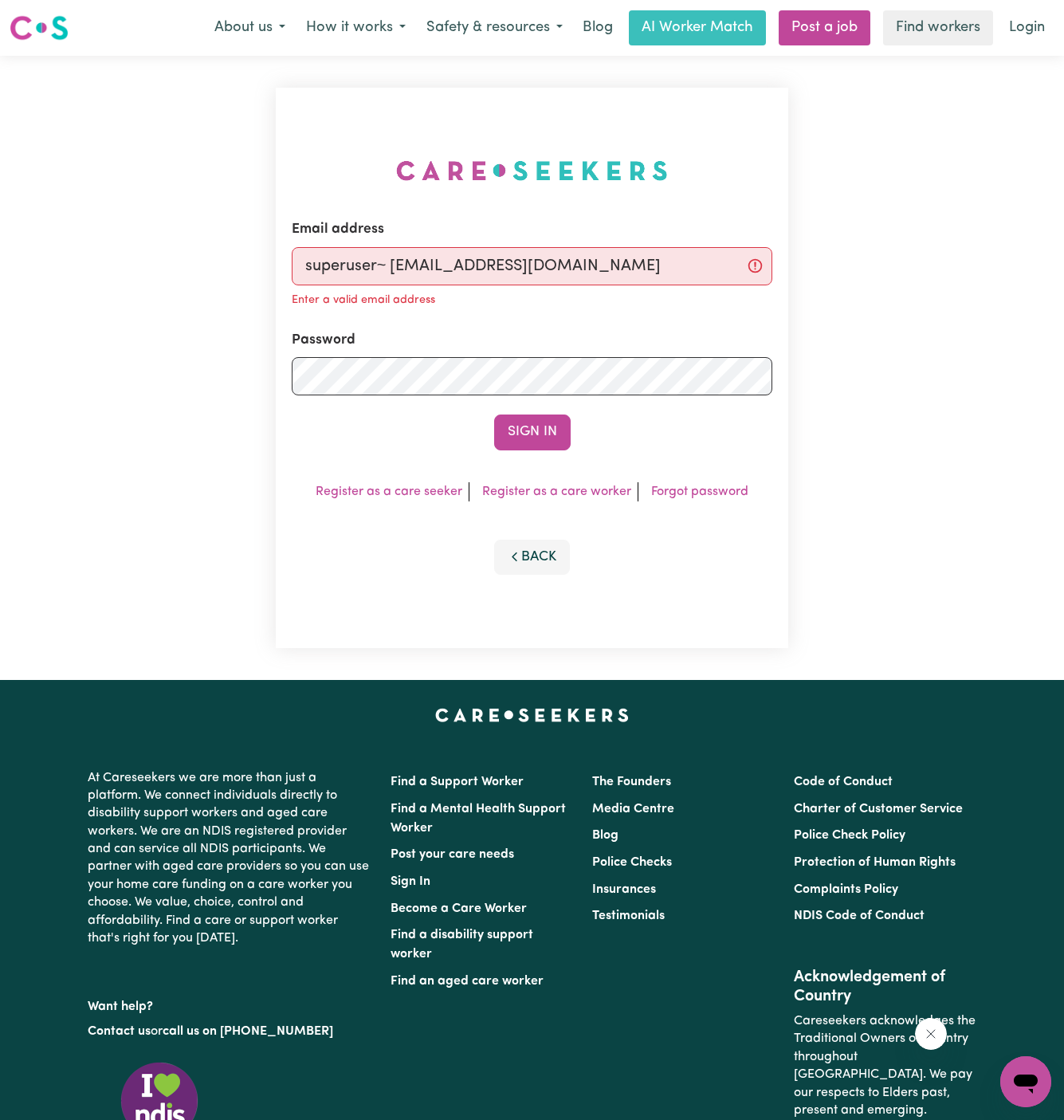
click at [395, 258] on input "superuser~ [EMAIL_ADDRESS][DOMAIN_NAME]" at bounding box center [532, 266] width 481 height 38
type input "[EMAIL_ADDRESS][DOMAIN_NAME]"
click at [494, 415] on button "Sign In" at bounding box center [532, 432] width 76 height 35
